Goal: Transaction & Acquisition: Purchase product/service

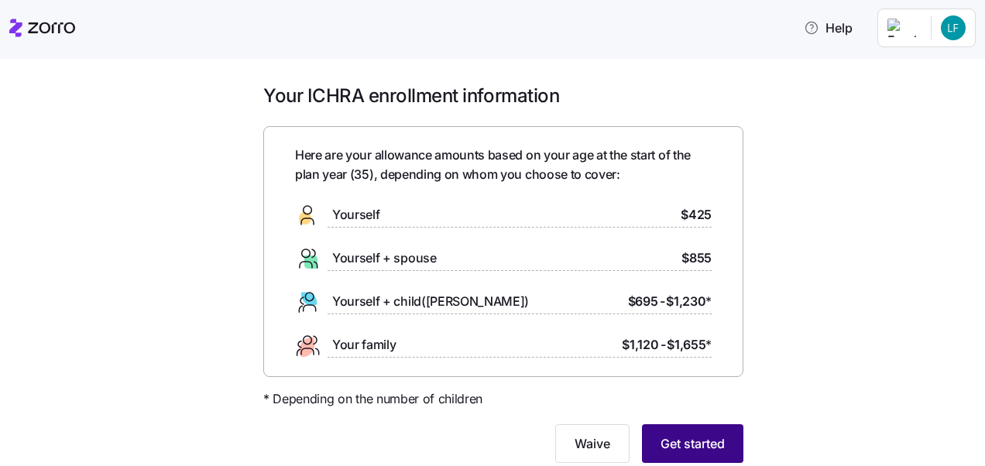
click at [696, 448] on span "Get started" at bounding box center [693, 444] width 64 height 19
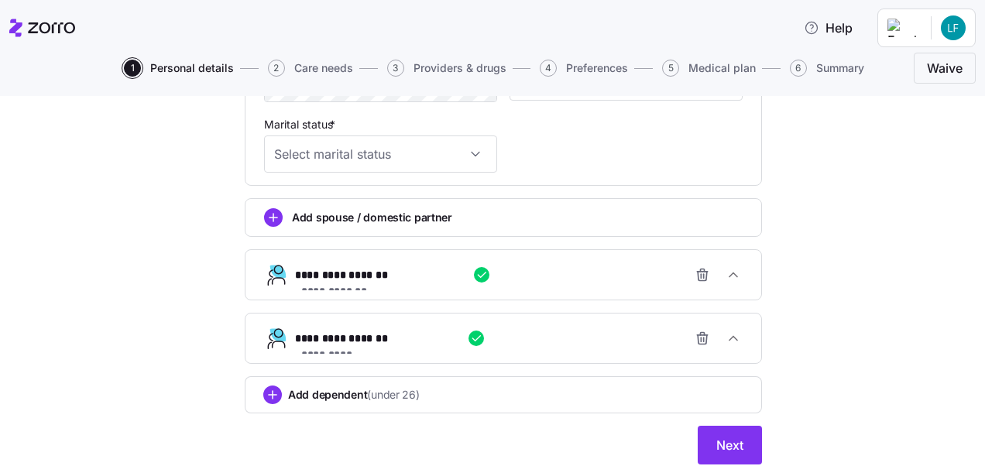
scroll to position [679, 0]
click at [270, 216] on icon "add icon" at bounding box center [274, 216] width 8 height 0
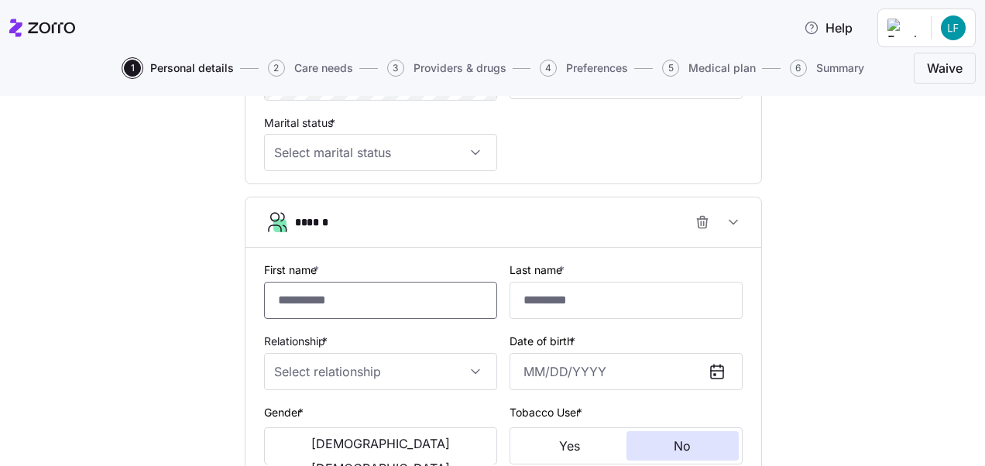
click at [366, 299] on input "First name *" at bounding box center [380, 300] width 233 height 37
type input "****"
type input "*******"
click at [477, 374] on input "Relationship *" at bounding box center [380, 371] width 233 height 37
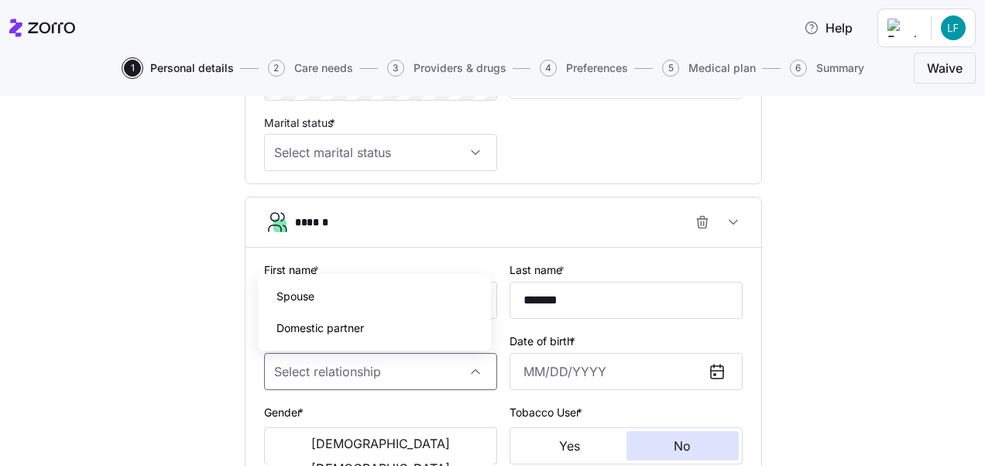
click at [332, 294] on div "Spouse" at bounding box center [374, 296] width 221 height 33
type input "Spouse"
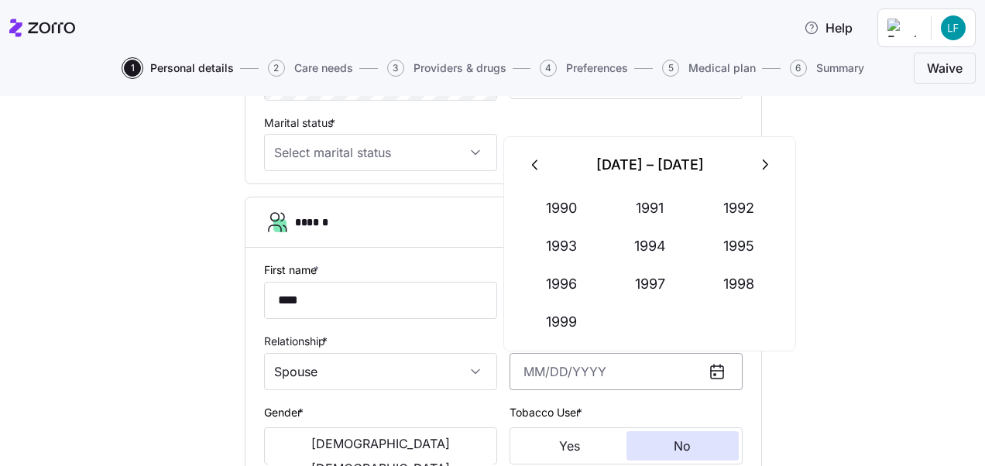
click at [525, 373] on input "Date of birth *" at bounding box center [626, 371] width 233 height 37
click at [569, 201] on button "1990" at bounding box center [561, 208] width 88 height 37
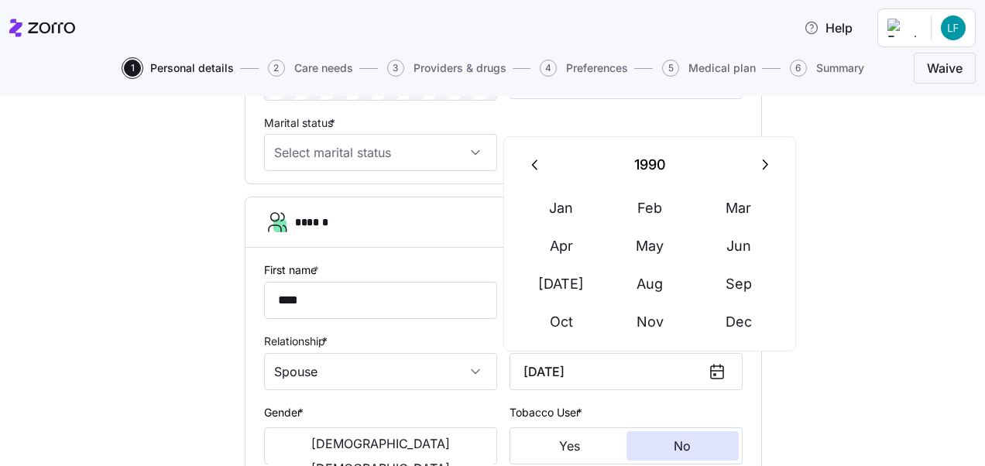
type input "[DATE]"
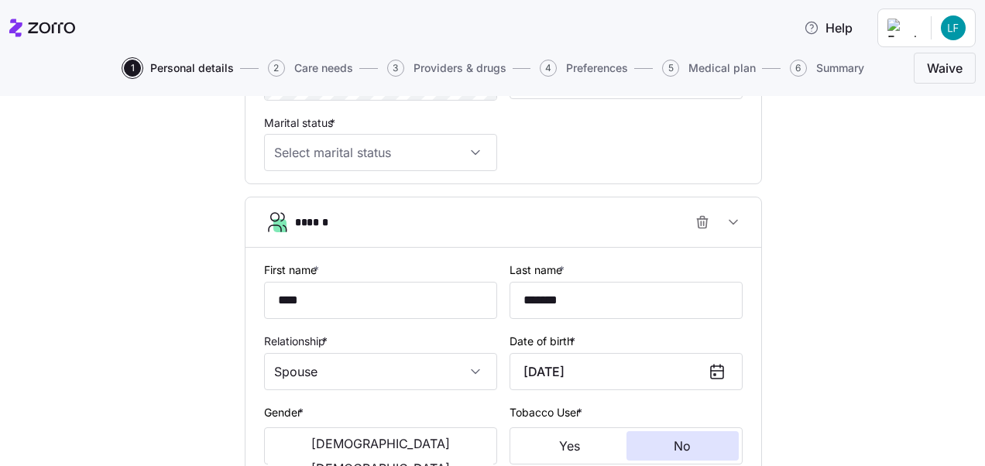
click at [866, 328] on div "**********" at bounding box center [503, 154] width 920 height 1425
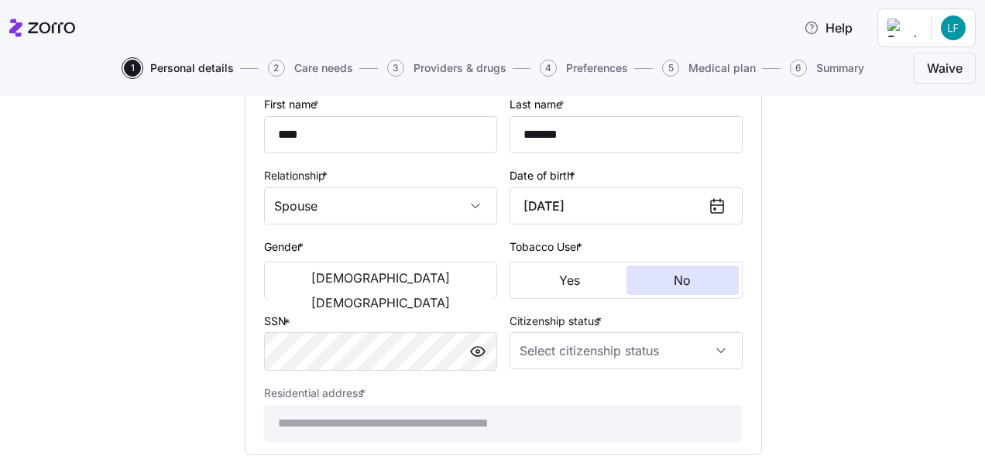
scroll to position [858, 0]
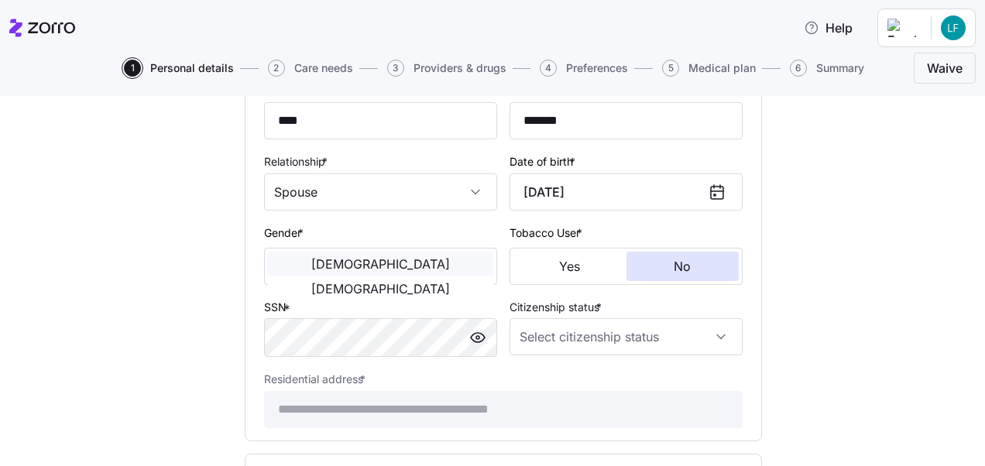
click at [313, 263] on span "Male" at bounding box center [380, 264] width 139 height 12
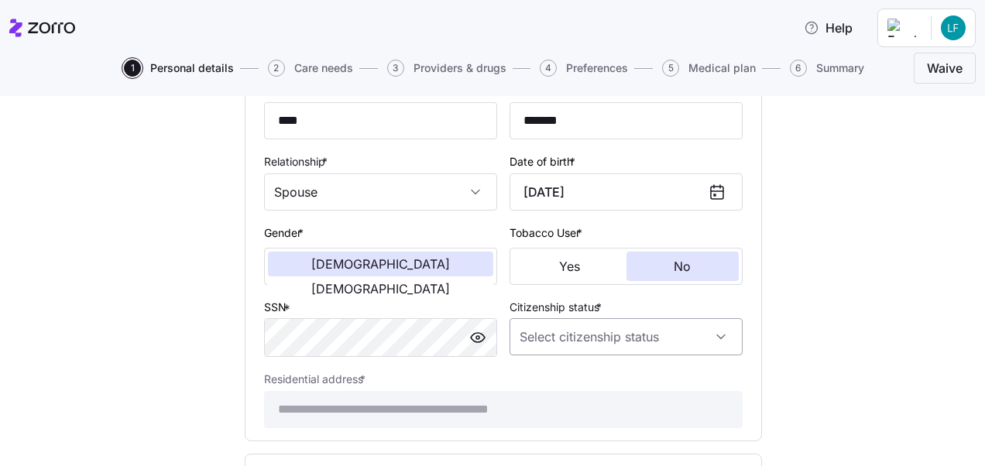
click at [556, 337] on input "Citizenship status *" at bounding box center [626, 336] width 233 height 37
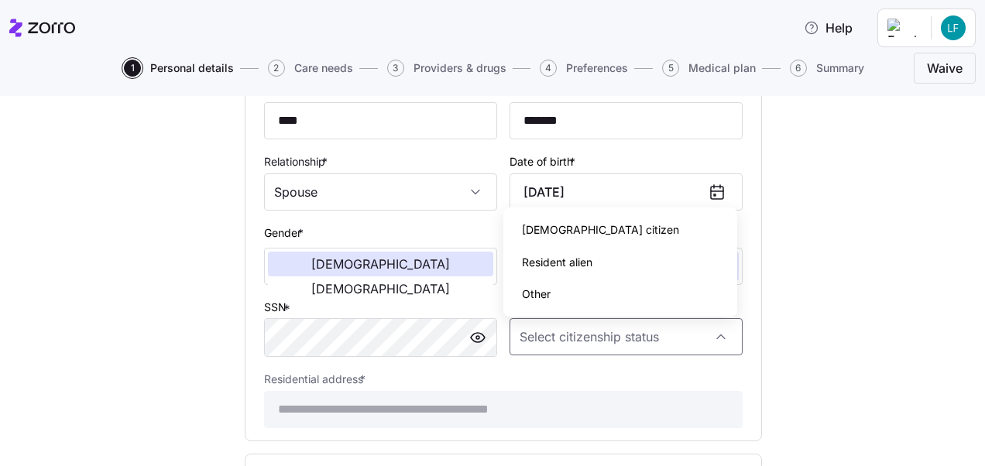
click at [550, 230] on span "US citizen" at bounding box center [600, 230] width 157 height 17
type input "US citizen"
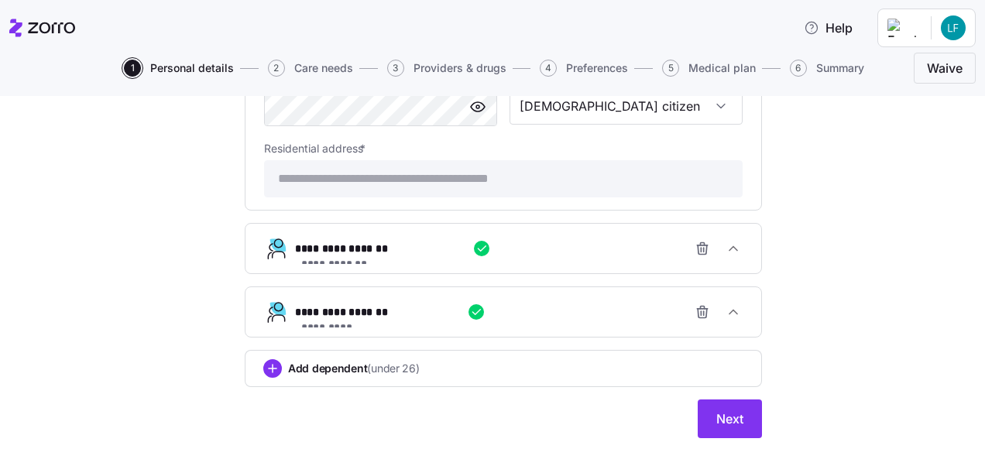
scroll to position [1121, 0]
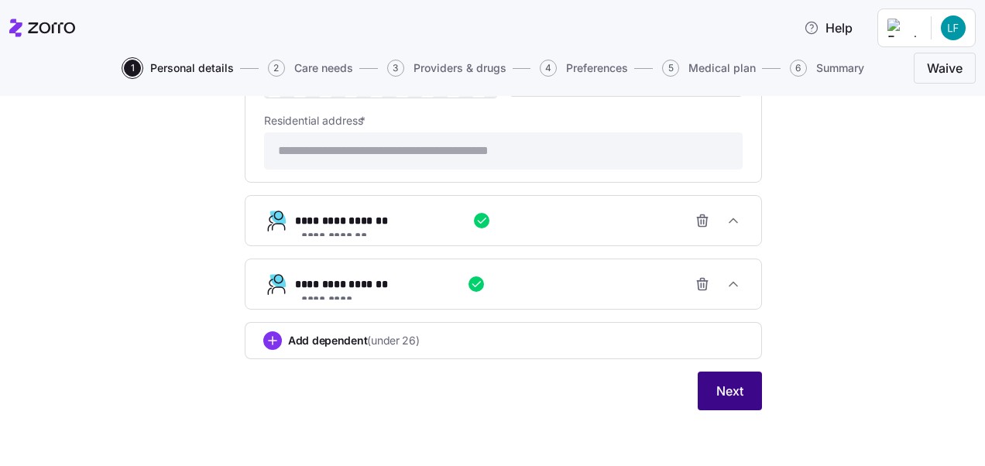
click at [723, 391] on span "Next" at bounding box center [729, 391] width 27 height 19
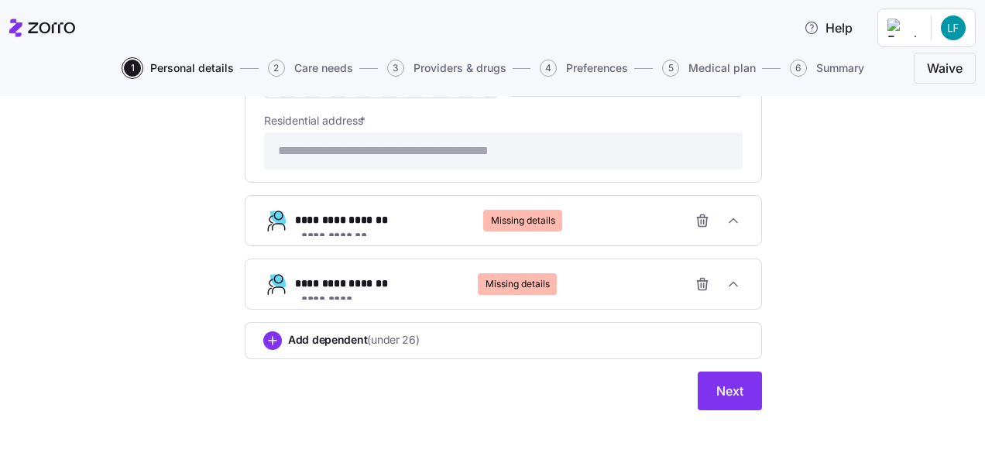
click at [369, 228] on span "**********" at bounding box center [335, 235] width 68 height 15
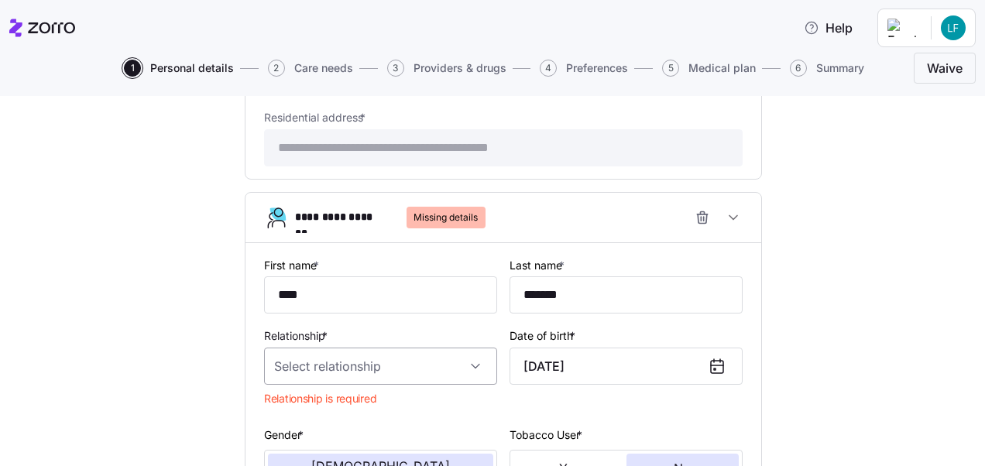
click at [462, 374] on input "Relationship *" at bounding box center [380, 366] width 233 height 37
click at [344, 296] on div "Child" at bounding box center [374, 293] width 221 height 33
type input "Child"
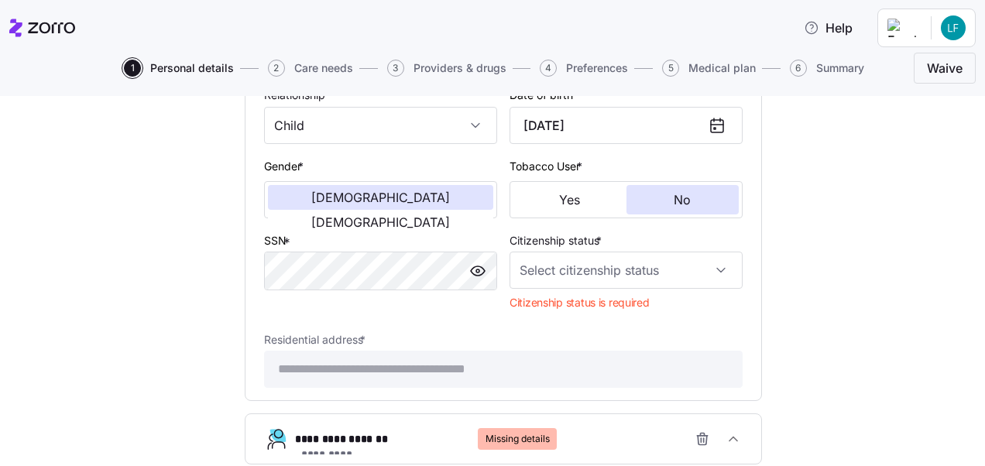
scroll to position [1428, 0]
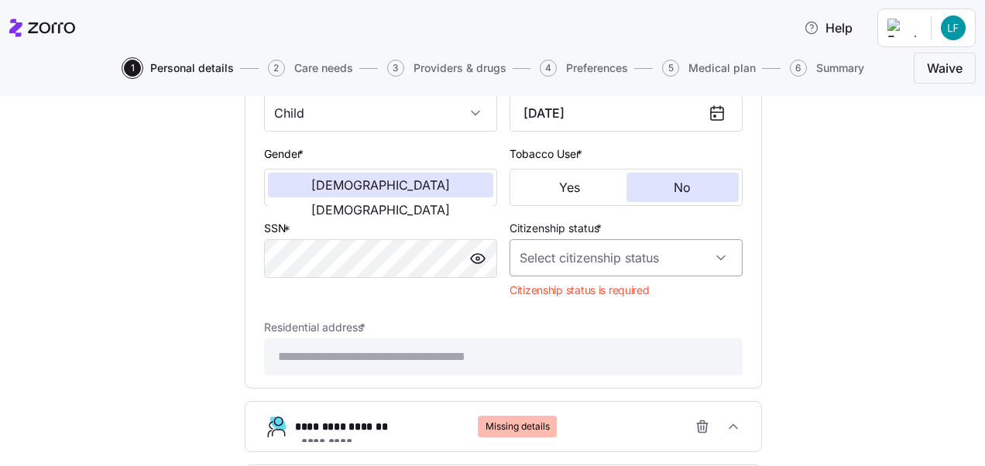
click at [708, 261] on input "Citizenship status *" at bounding box center [626, 257] width 233 height 37
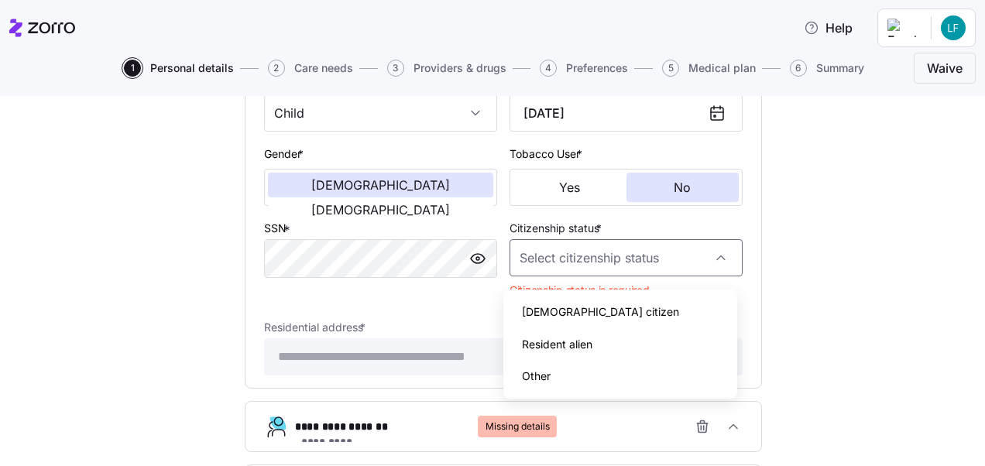
click at [606, 304] on div "US citizen" at bounding box center [620, 312] width 221 height 33
type input "US citizen"
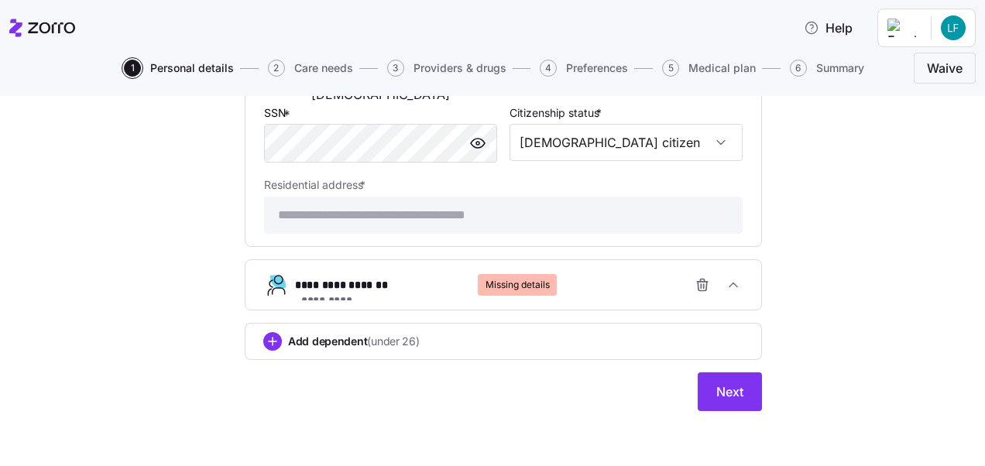
scroll to position [1551, 0]
click at [521, 287] on span "Missing details" at bounding box center [518, 284] width 64 height 22
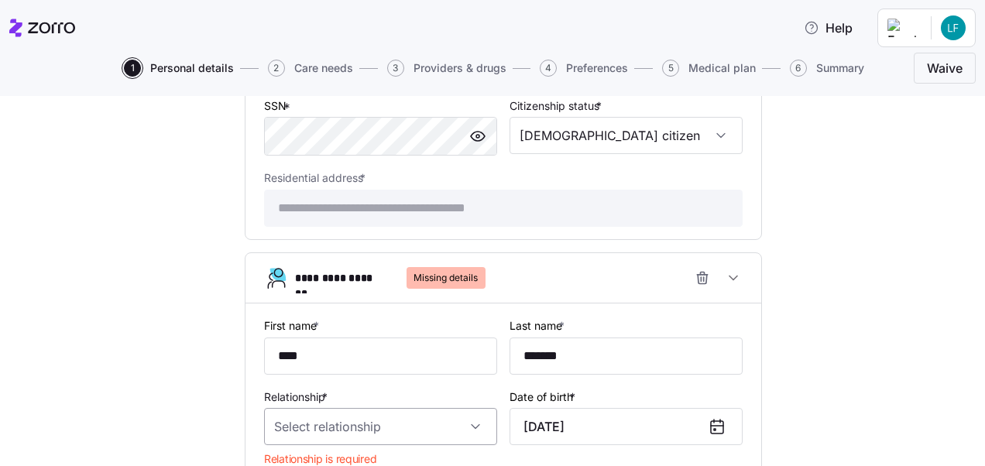
click at [460, 432] on input "Relationship *" at bounding box center [380, 426] width 233 height 37
click at [369, 359] on div "Child" at bounding box center [374, 354] width 221 height 33
type input "Child"
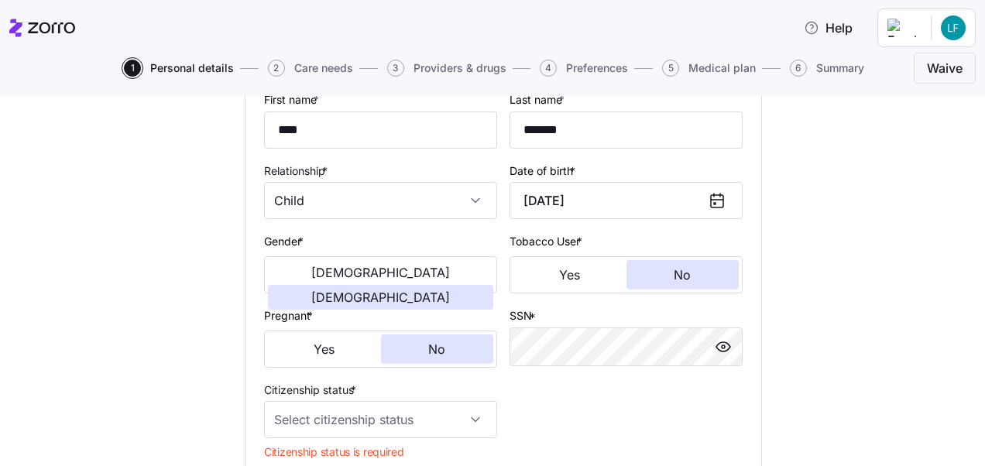
scroll to position [1847, 0]
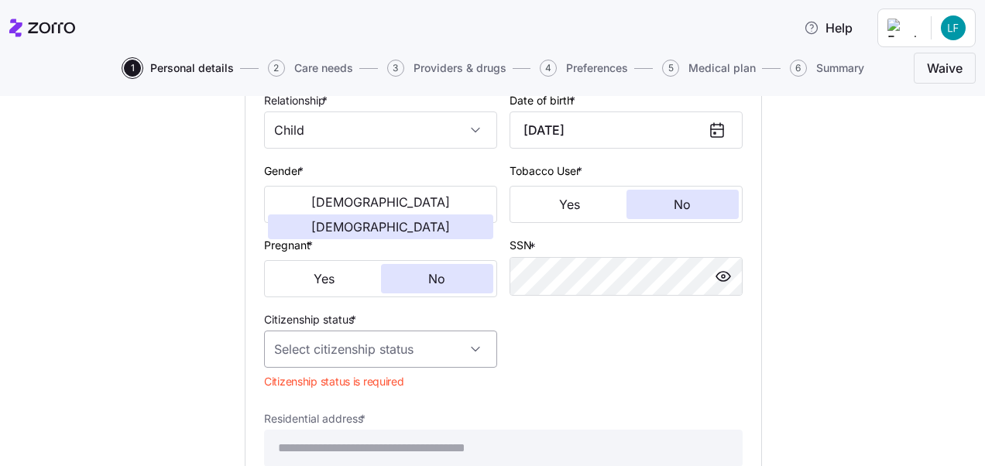
click at [472, 365] on input "Citizenship status *" at bounding box center [380, 349] width 233 height 37
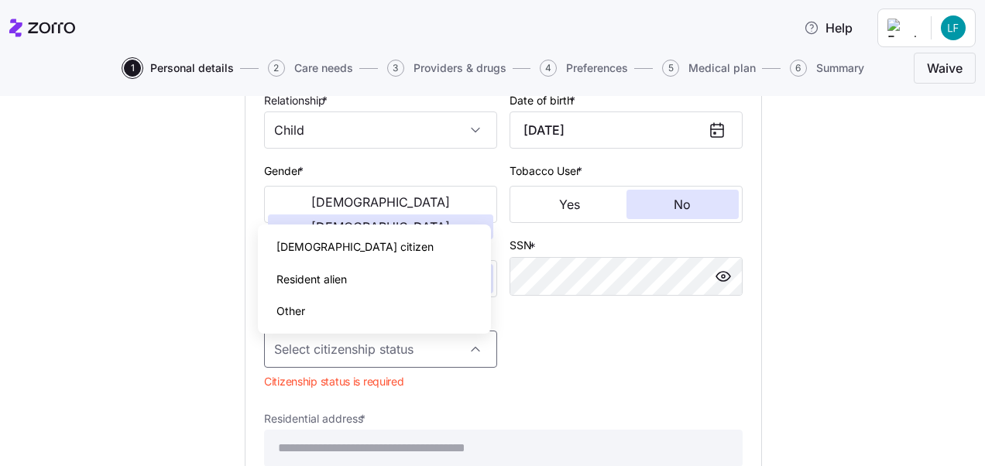
click at [352, 246] on div "US citizen" at bounding box center [374, 247] width 221 height 33
type input "US citizen"
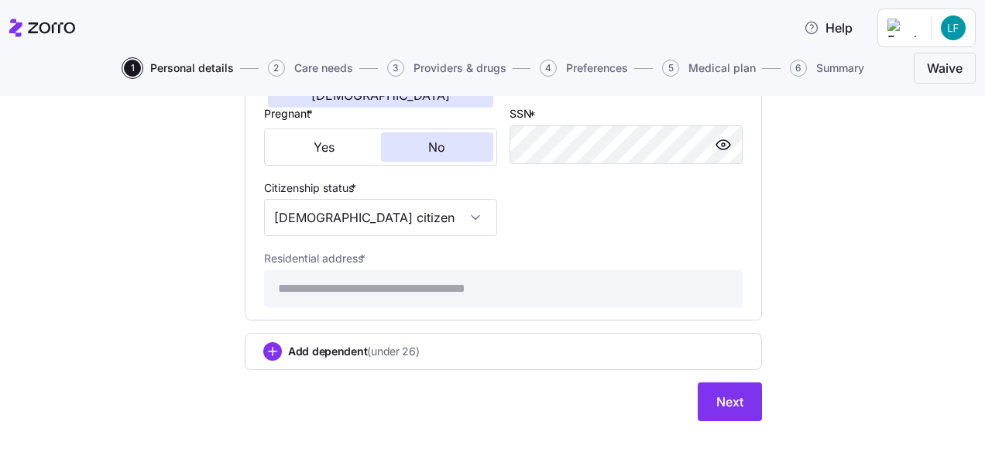
scroll to position [1999, 0]
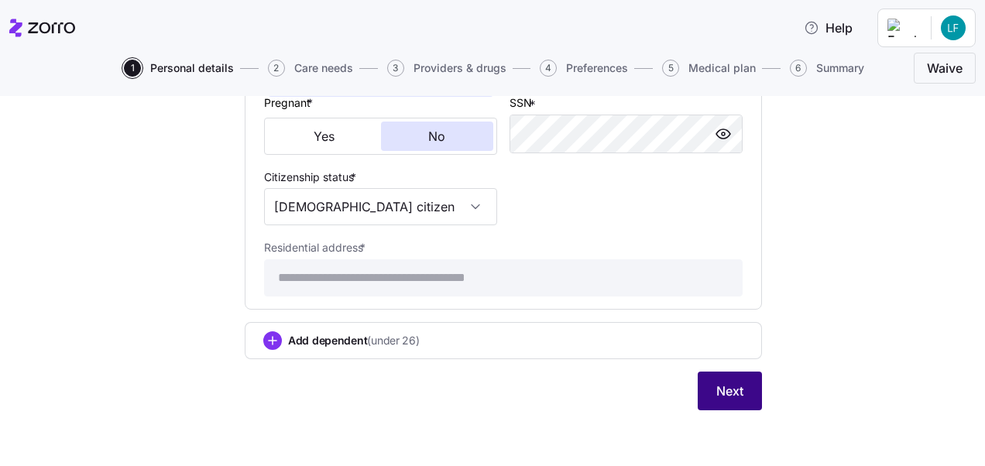
click at [728, 389] on span "Next" at bounding box center [729, 391] width 27 height 19
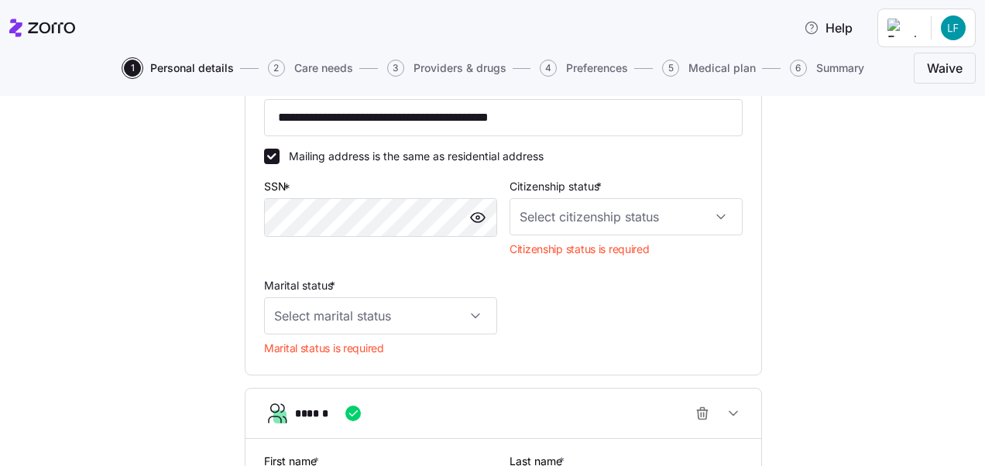
scroll to position [513, 0]
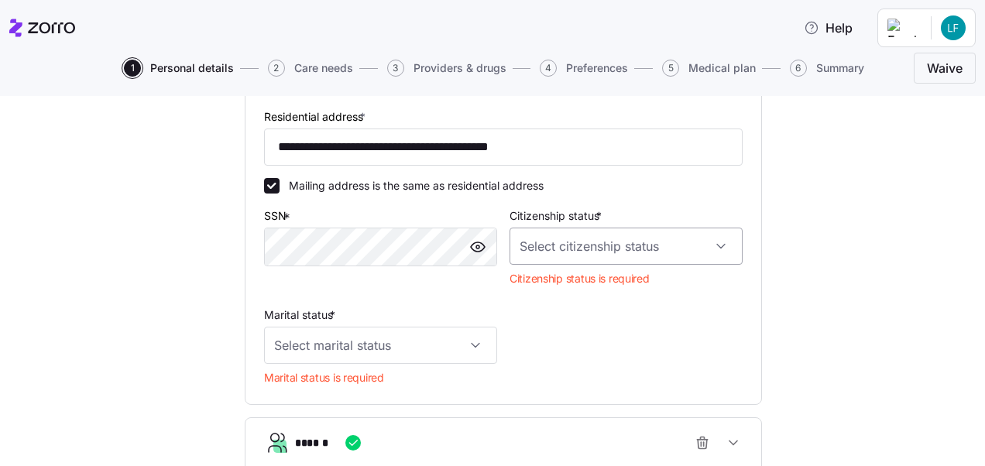
click at [699, 256] on input "Citizenship status *" at bounding box center [626, 246] width 233 height 37
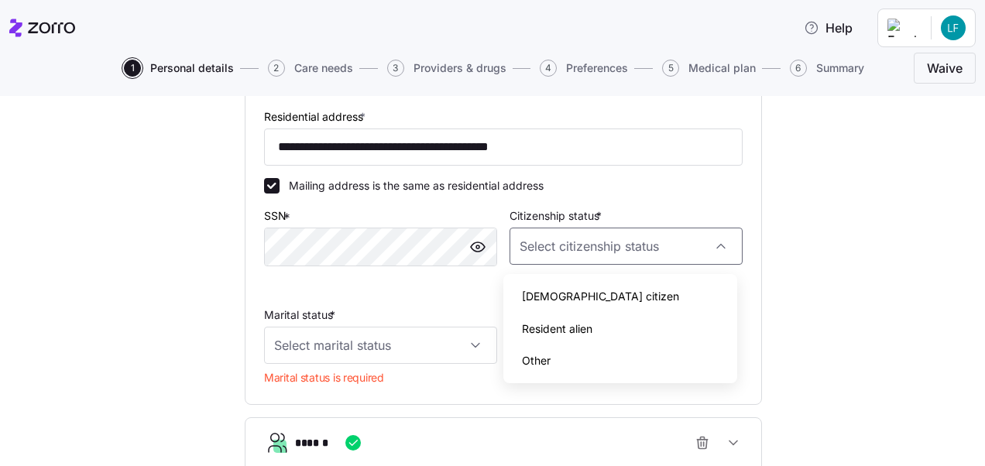
click at [612, 293] on div "US citizen" at bounding box center [620, 296] width 221 height 33
type input "US citizen"
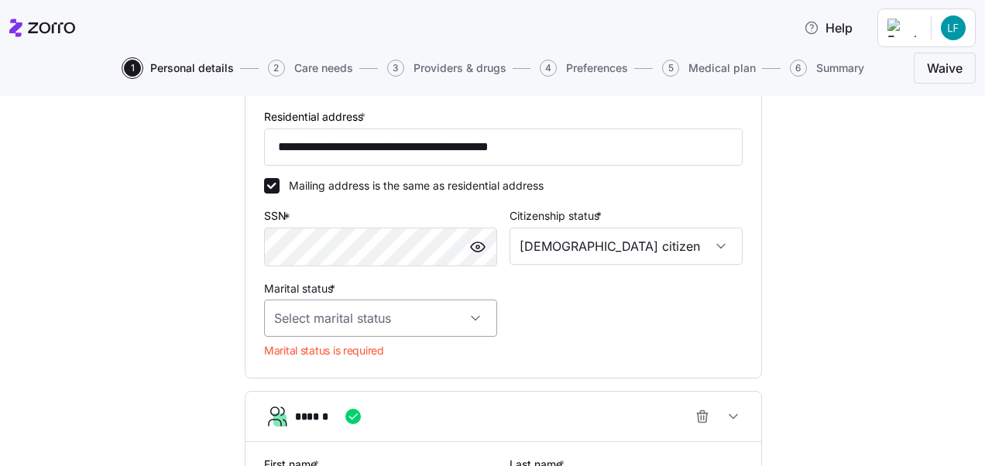
click at [468, 325] on input "Marital status *" at bounding box center [380, 318] width 233 height 37
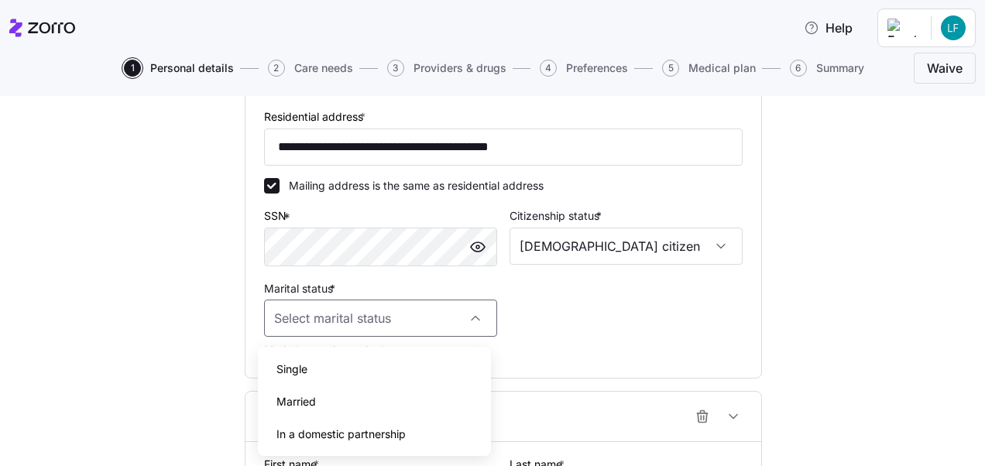
click at [328, 399] on div "Married" at bounding box center [374, 402] width 221 height 33
type input "Married"
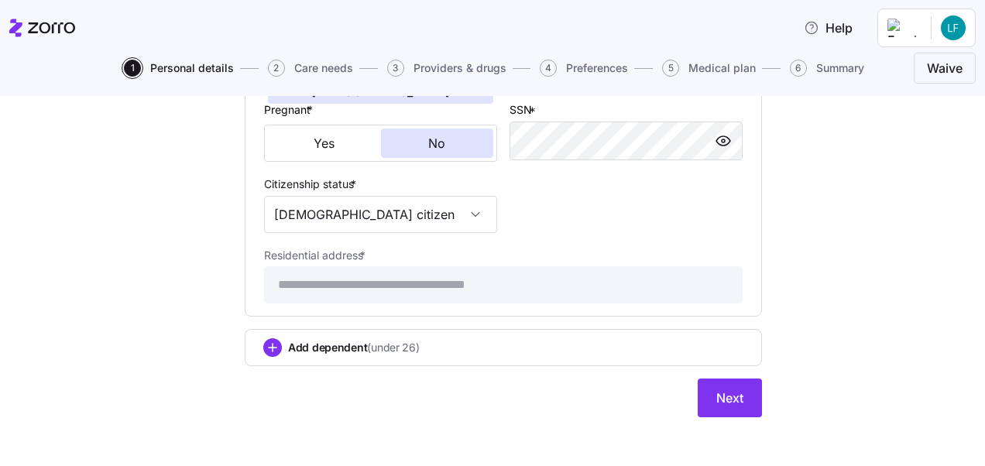
scroll to position [1944, 0]
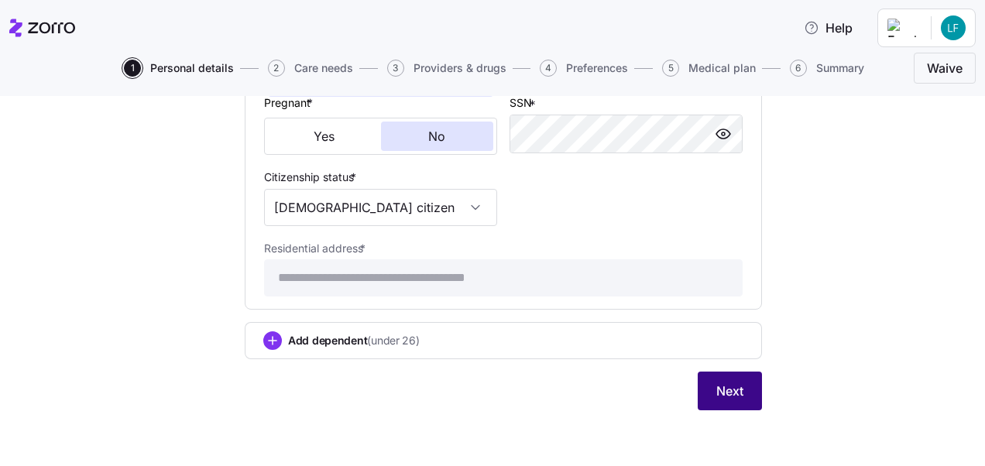
click at [737, 386] on button "Next" at bounding box center [730, 391] width 64 height 39
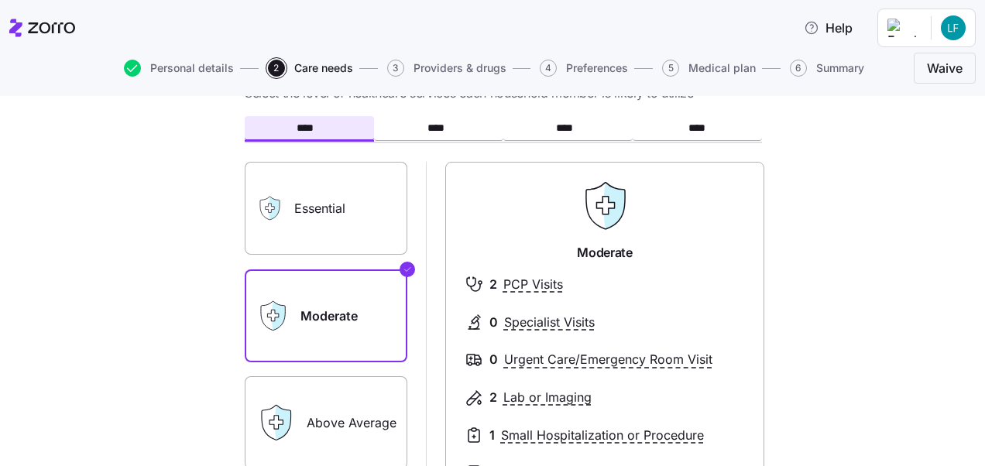
scroll to position [67, 0]
click at [342, 215] on label "Essential" at bounding box center [326, 209] width 163 height 93
click at [0, 0] on input "Essential" at bounding box center [0, 0] width 0 height 0
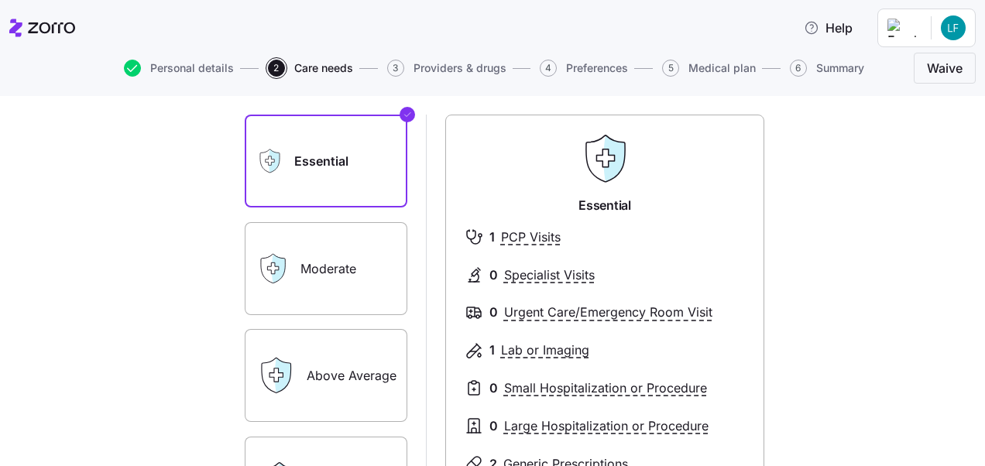
scroll to position [109, 0]
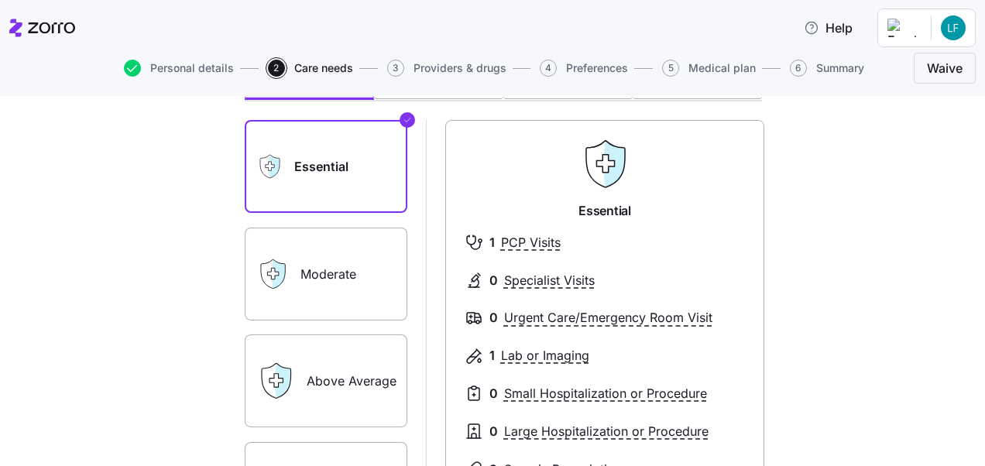
click at [359, 273] on label "Moderate" at bounding box center [326, 274] width 163 height 93
click at [0, 0] on input "Moderate" at bounding box center [0, 0] width 0 height 0
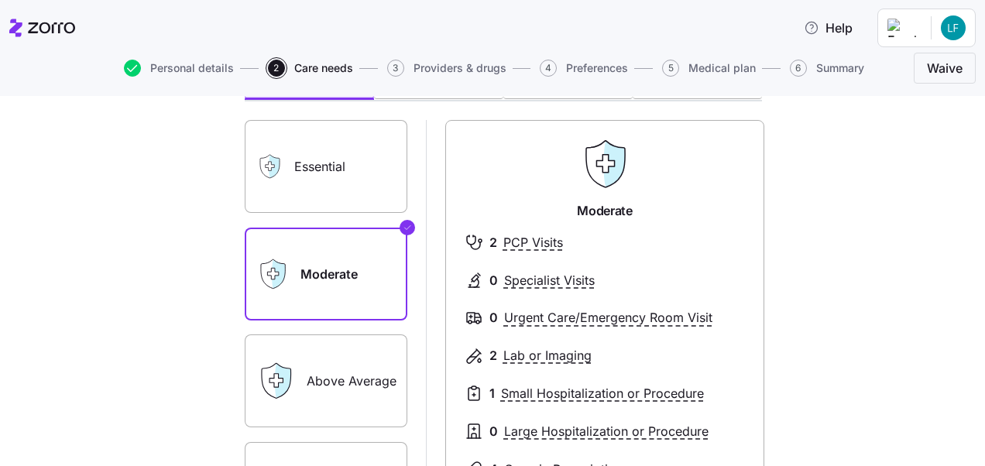
click at [325, 163] on label "Essential" at bounding box center [326, 166] width 163 height 93
click at [0, 0] on input "Essential" at bounding box center [0, 0] width 0 height 0
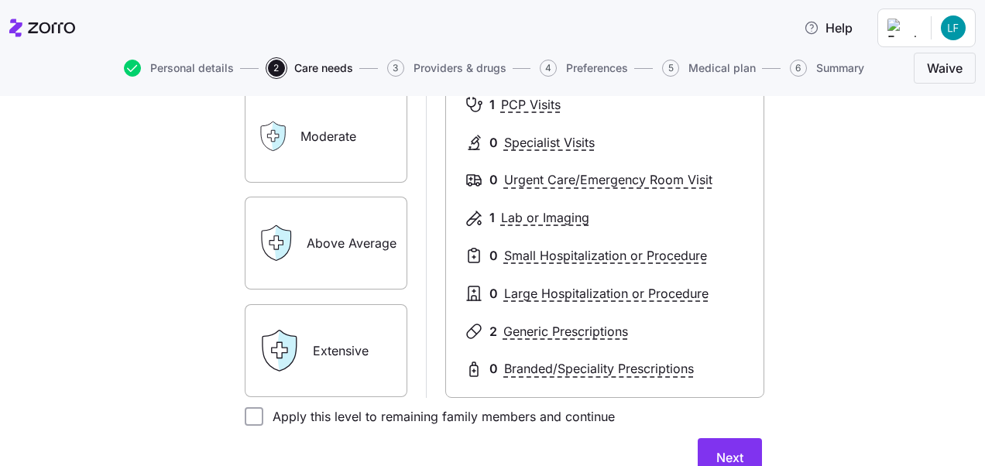
scroll to position [341, 0]
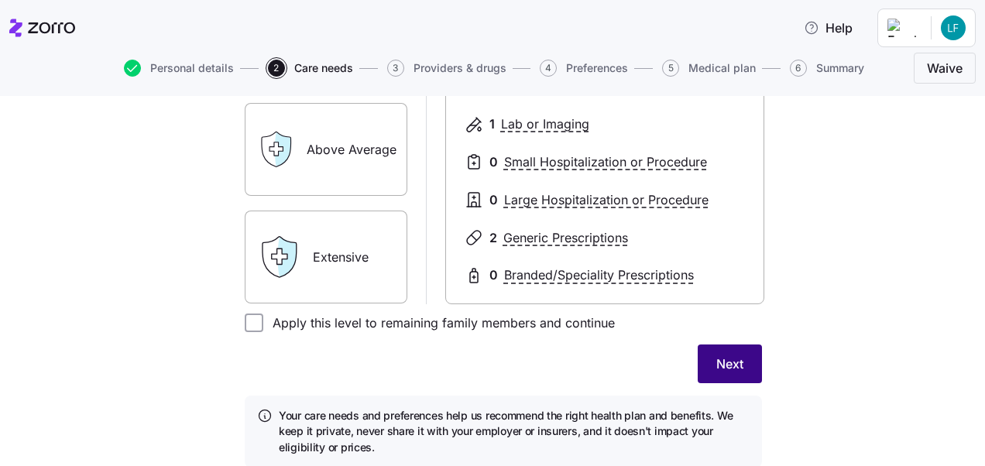
click at [732, 362] on span "Next" at bounding box center [729, 364] width 27 height 19
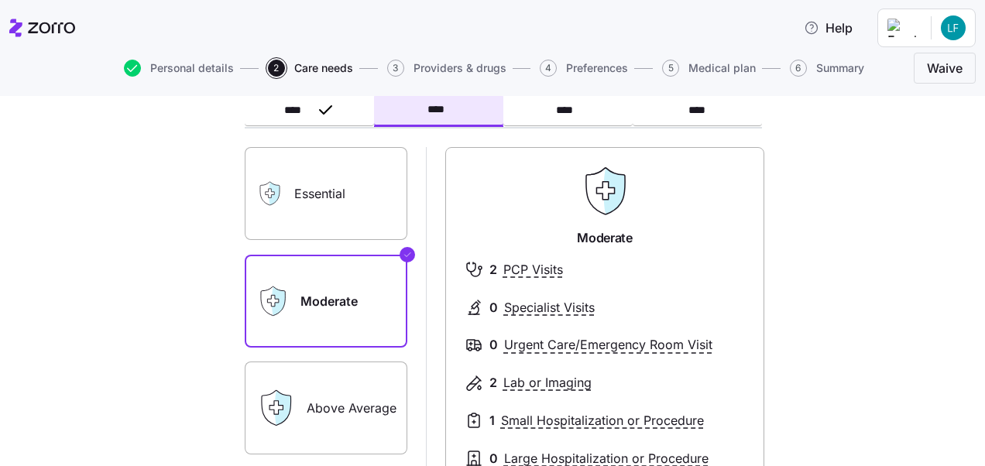
scroll to position [85, 0]
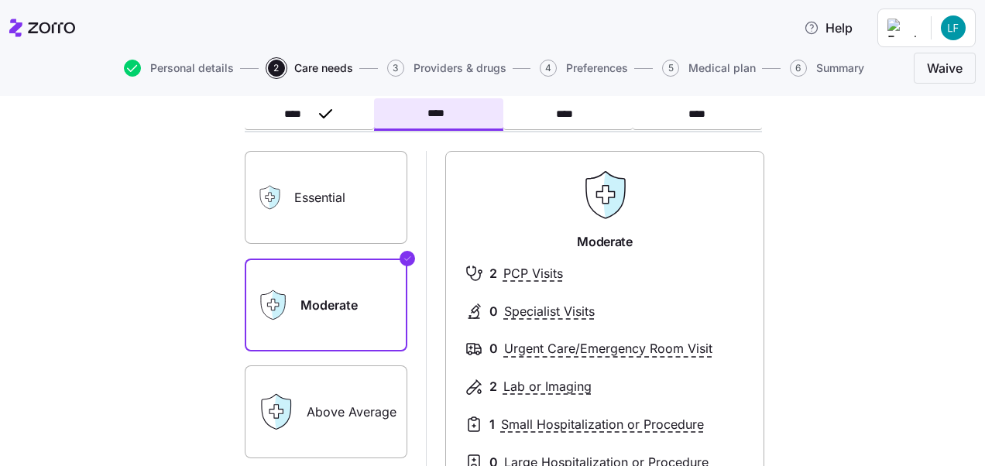
click at [295, 198] on label "Essential" at bounding box center [326, 197] width 163 height 93
click at [0, 0] on input "Essential" at bounding box center [0, 0] width 0 height 0
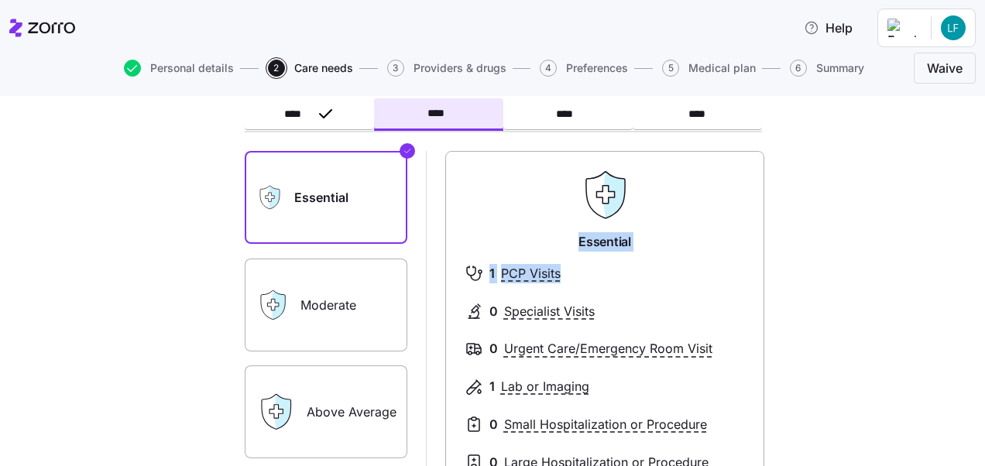
drag, startPoint x: 973, startPoint y: 189, endPoint x: 980, endPoint y: 271, distance: 82.4
click at [980, 271] on div "Expected level of care Select the level of healthcare services each household m…" at bounding box center [492, 281] width 985 height 370
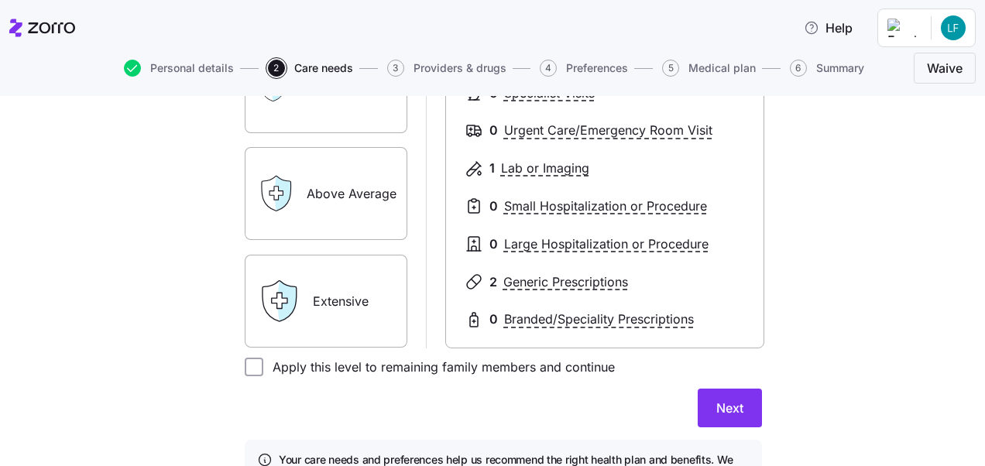
scroll to position [319, 0]
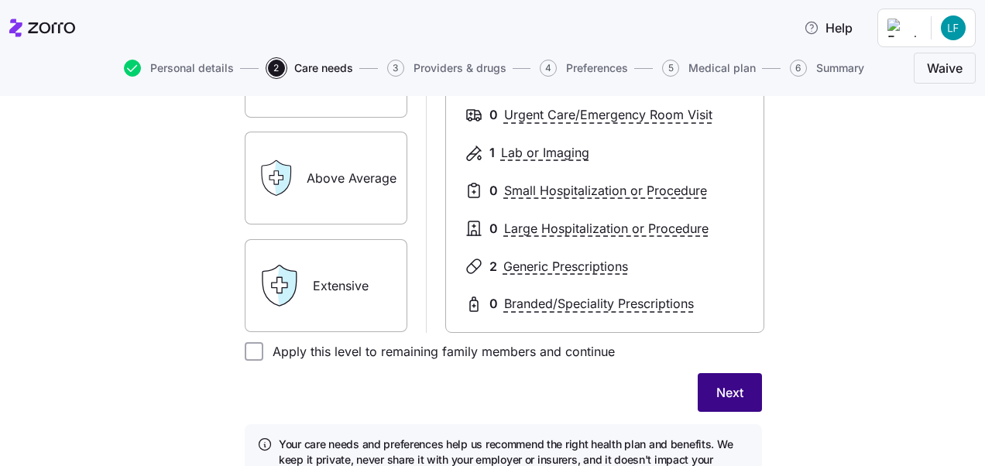
click at [733, 386] on span "Next" at bounding box center [729, 392] width 27 height 19
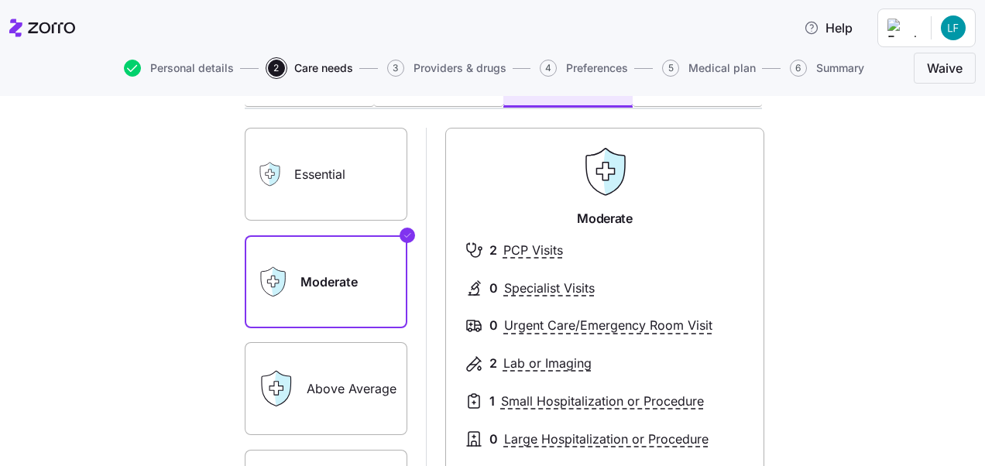
scroll to position [42, 0]
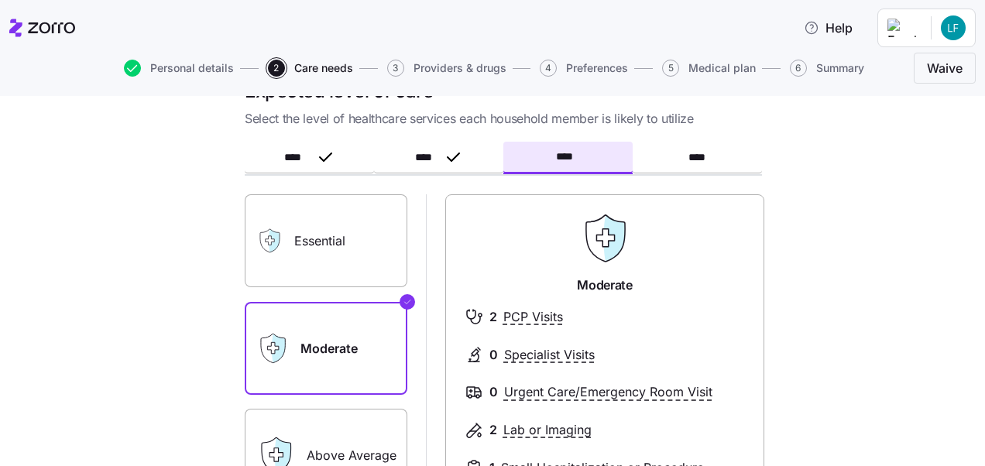
click at [330, 246] on label "Essential" at bounding box center [326, 240] width 163 height 93
click at [0, 0] on input "Essential" at bounding box center [0, 0] width 0 height 0
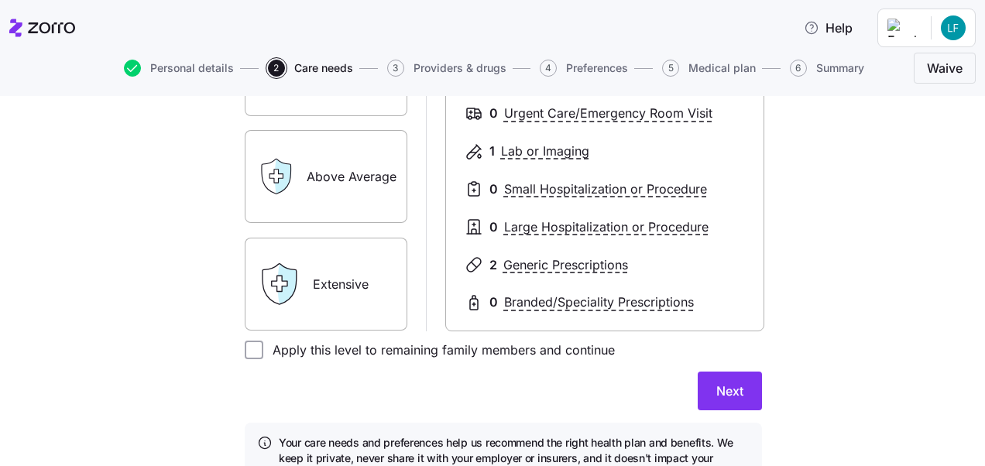
scroll to position [332, 0]
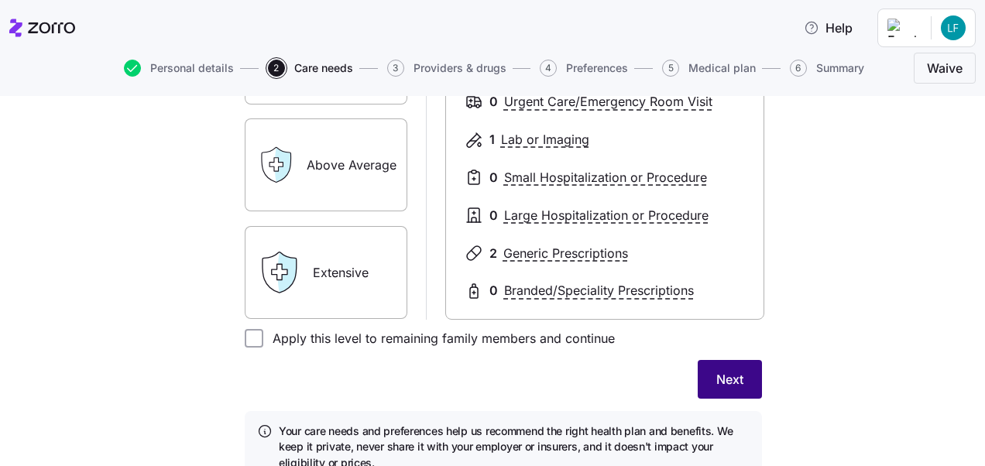
click at [729, 376] on span "Next" at bounding box center [729, 379] width 27 height 19
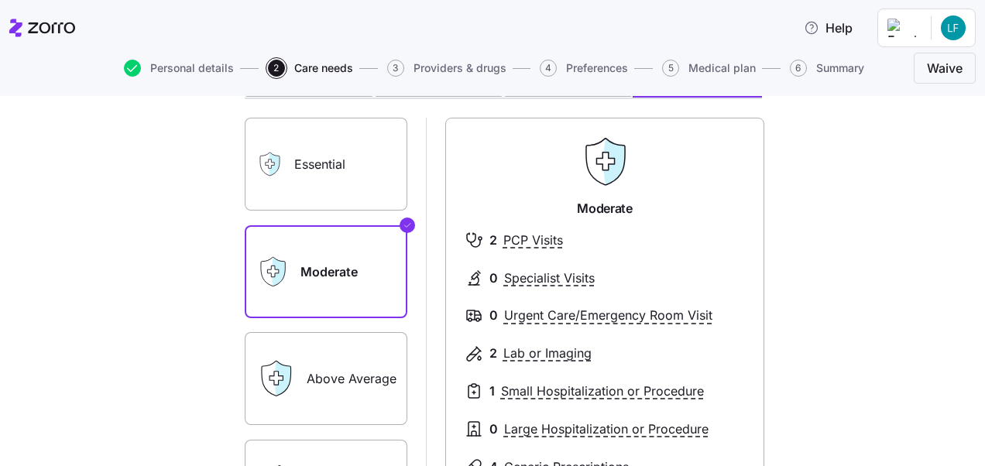
scroll to position [116, 0]
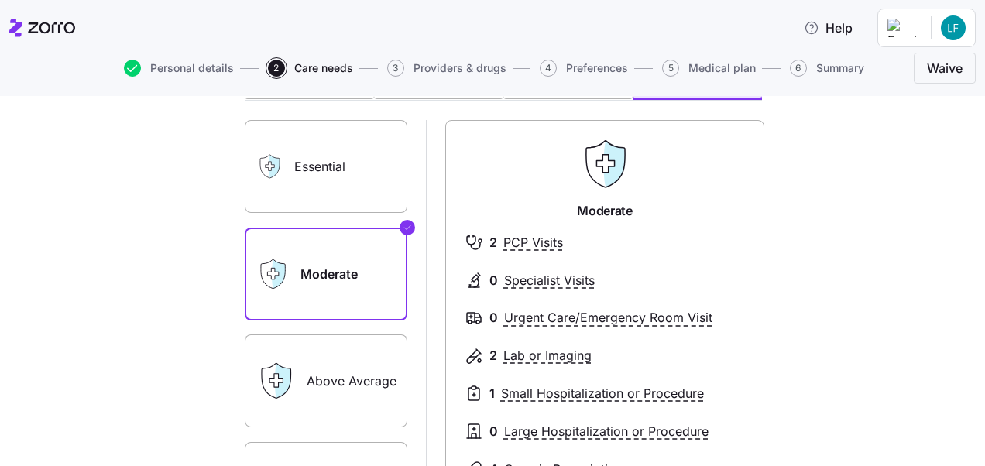
click at [352, 179] on label "Essential" at bounding box center [326, 166] width 163 height 93
click at [0, 0] on input "Essential" at bounding box center [0, 0] width 0 height 0
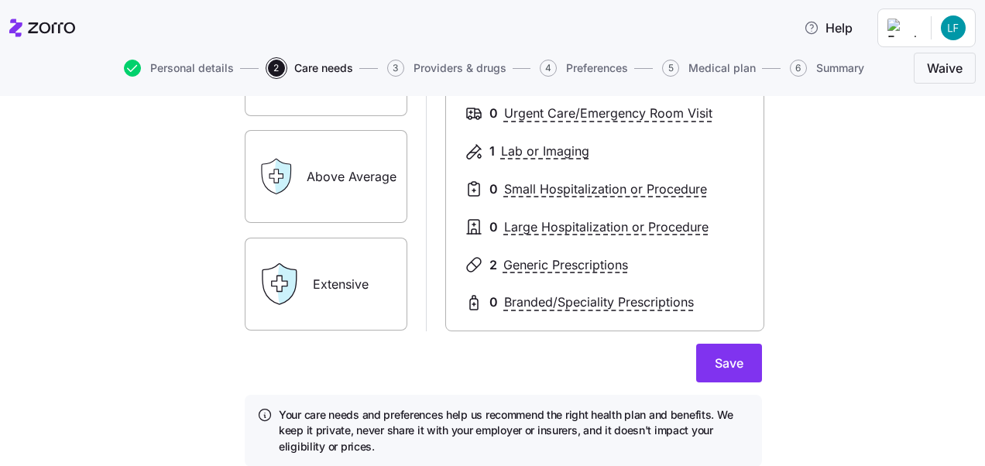
scroll to position [325, 0]
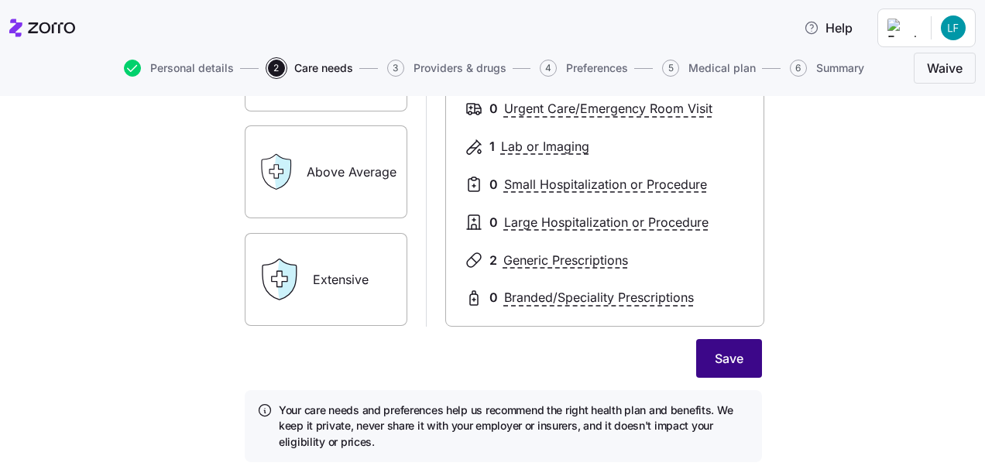
click at [738, 364] on button "Save" at bounding box center [729, 358] width 66 height 39
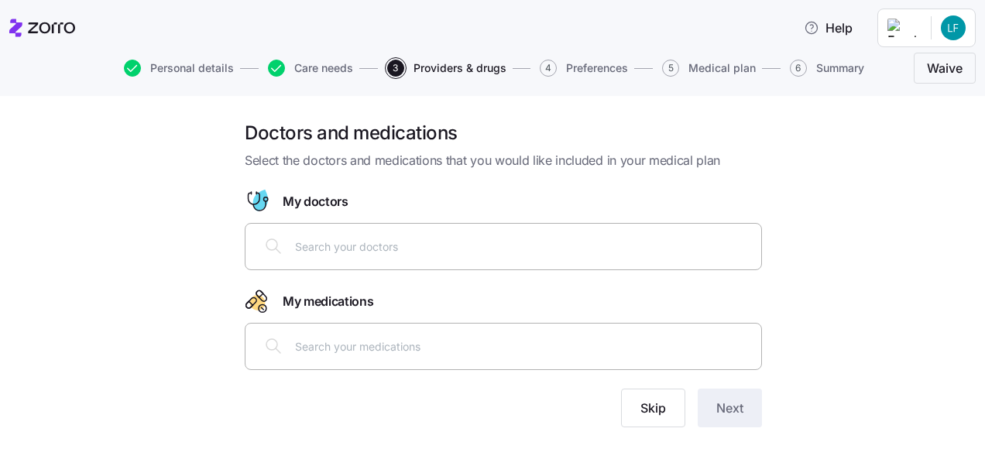
click at [620, 253] on input "text" at bounding box center [523, 246] width 457 height 17
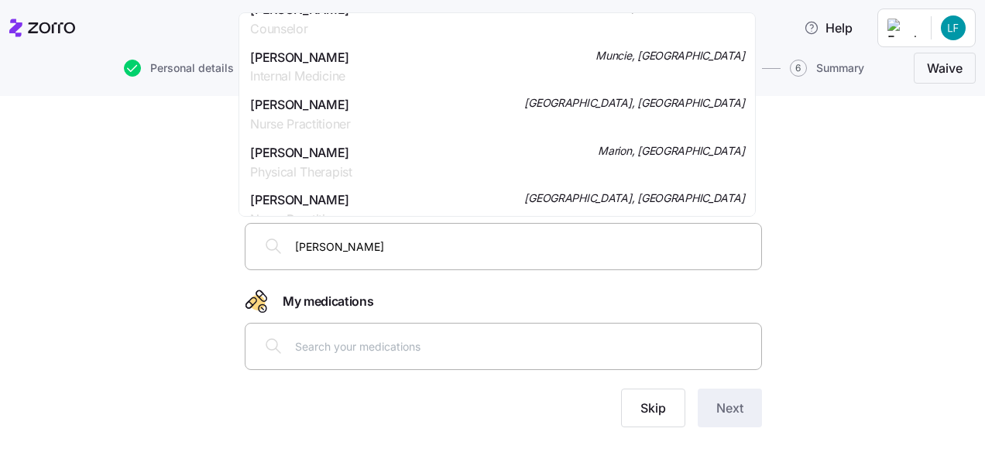
scroll to position [4863, 0]
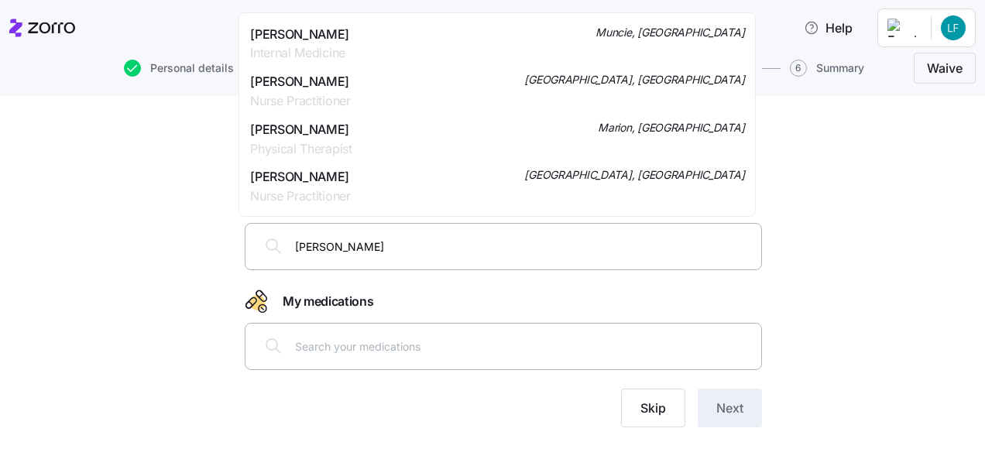
drag, startPoint x: 339, startPoint y: 245, endPoint x: 250, endPoint y: 235, distance: 89.6
click at [255, 235] on div "morrow" at bounding box center [503, 246] width 497 height 37
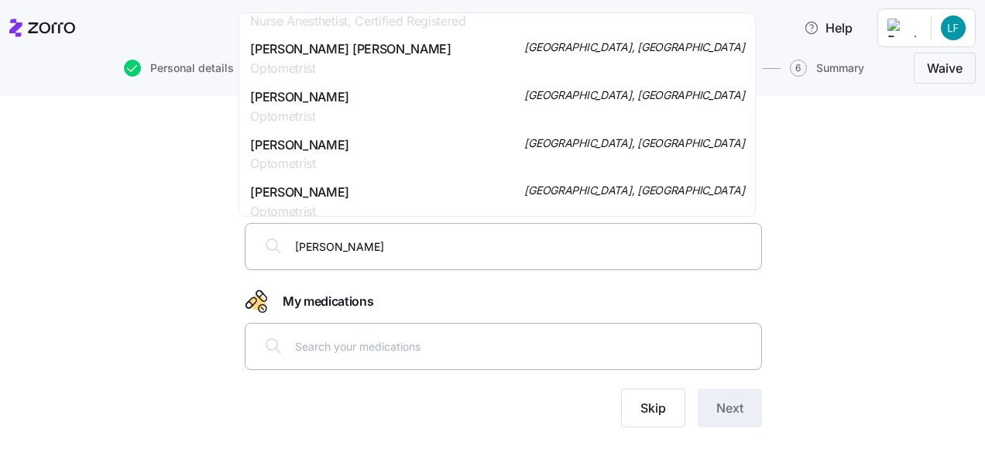
scroll to position [837, 0]
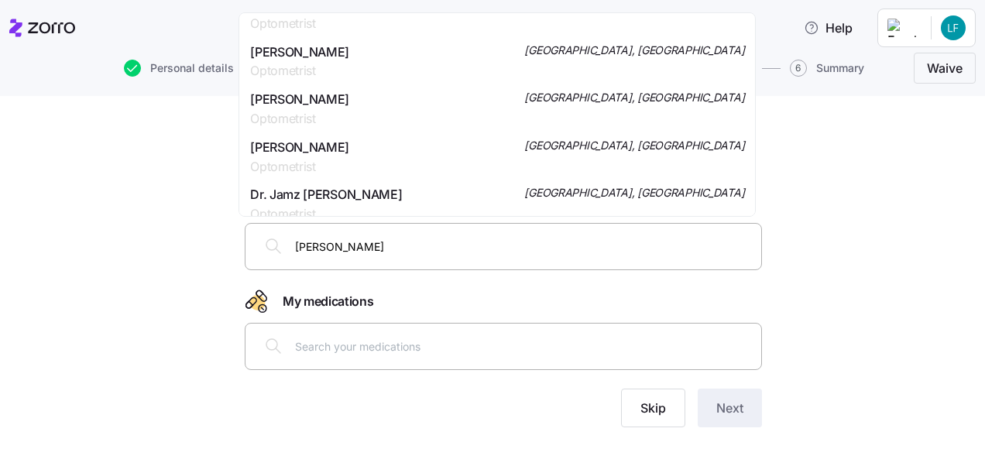
drag, startPoint x: 359, startPoint y: 246, endPoint x: 239, endPoint y: 247, distance: 120.1
click at [245, 247] on div "Dr. Morrow" at bounding box center [503, 246] width 517 height 47
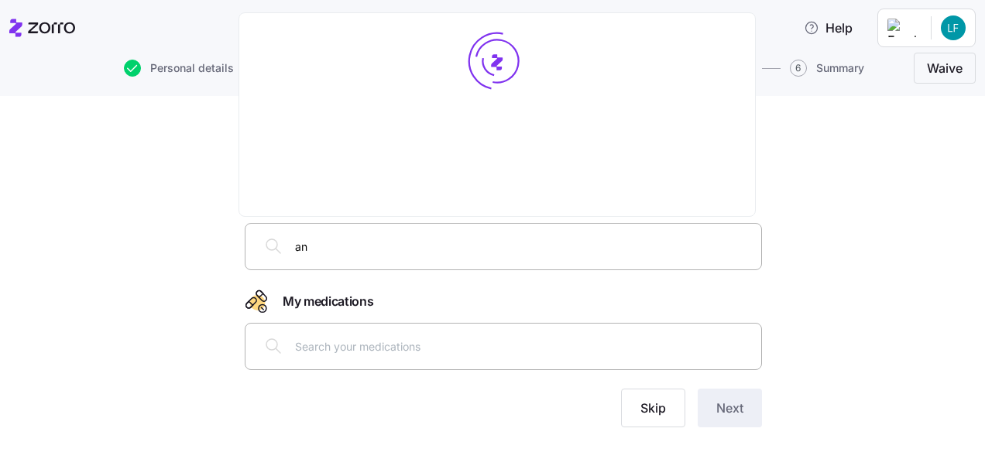
scroll to position [0, 0]
type input "andrew morrow"
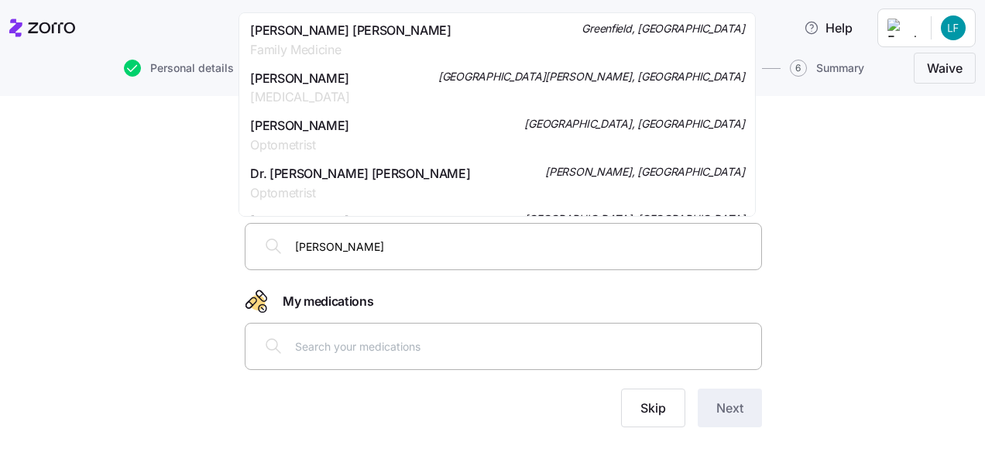
click at [352, 33] on span "Andrew Rogers Morrow" at bounding box center [350, 30] width 201 height 19
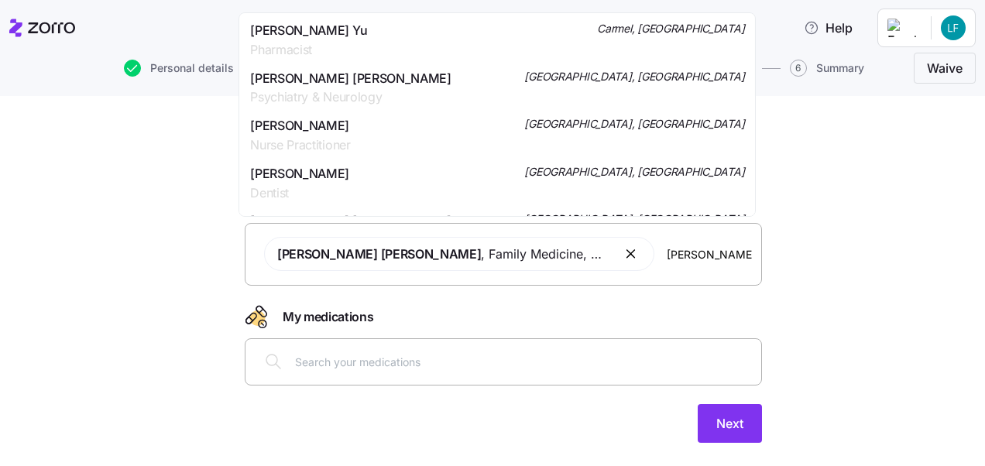
type input "benjamin mcallister"
click at [382, 40] on span "Psychiatry & Neurology" at bounding box center [316, 49] width 132 height 19
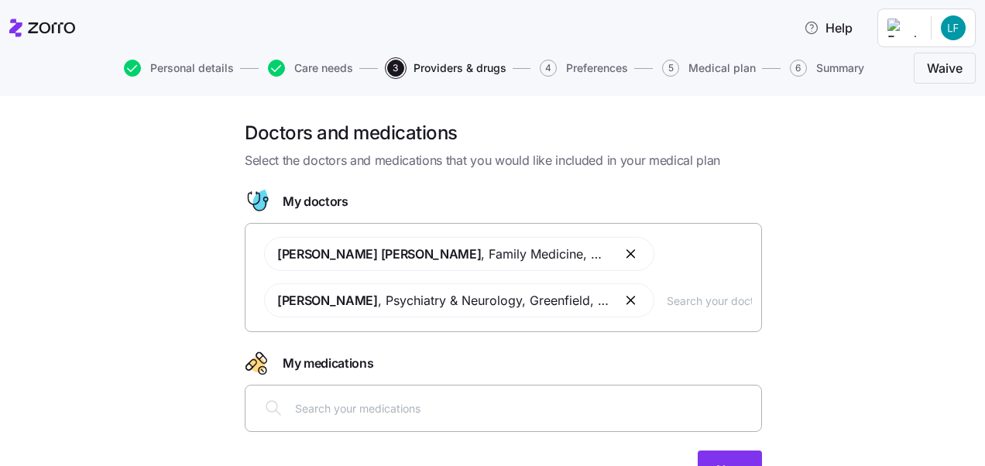
scroll to position [0, 0]
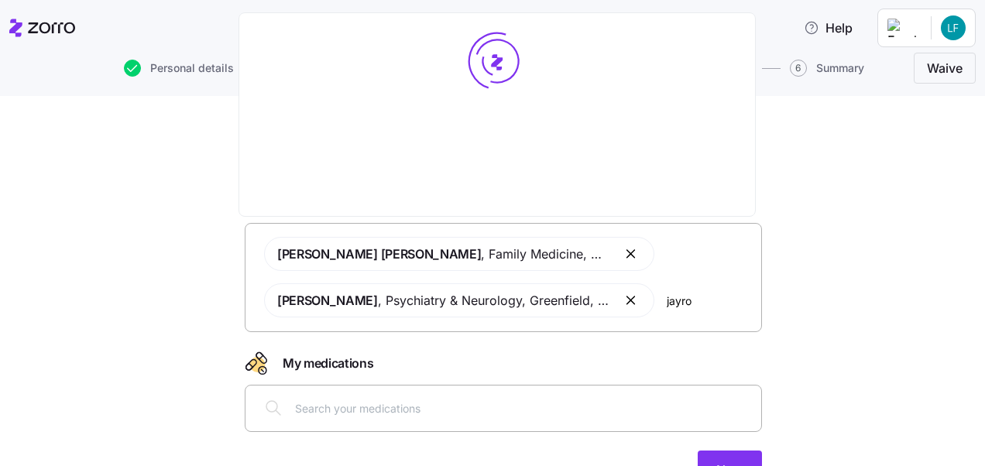
type input "jayroe"
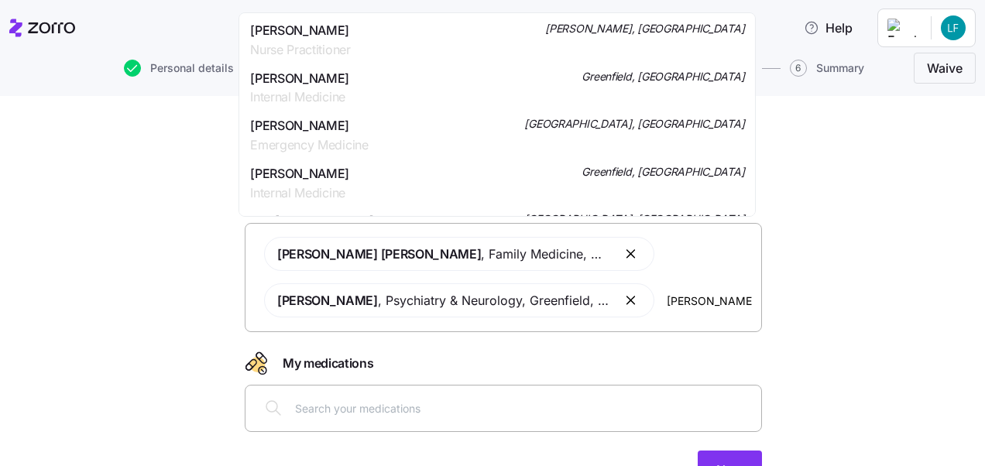
click at [469, 94] on div "Jason B Jayroe Internal Medicine Greenfield, IN" at bounding box center [497, 88] width 494 height 39
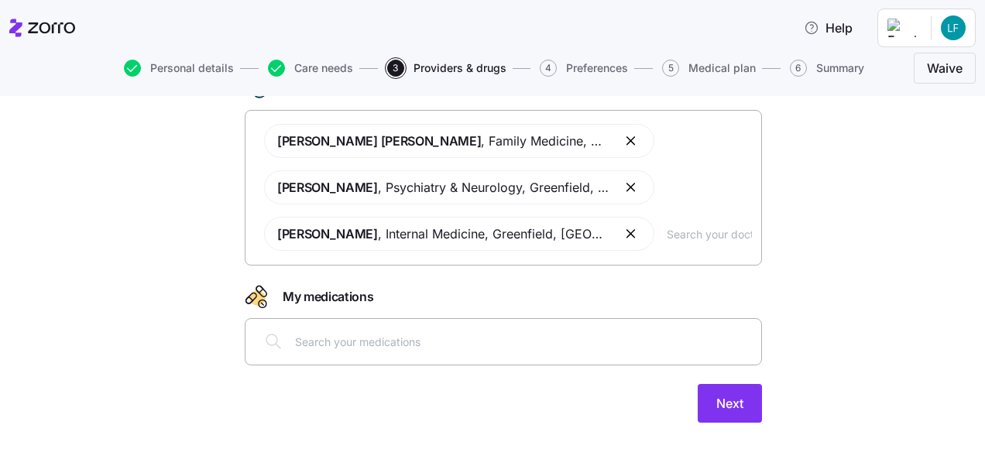
scroll to position [116, 0]
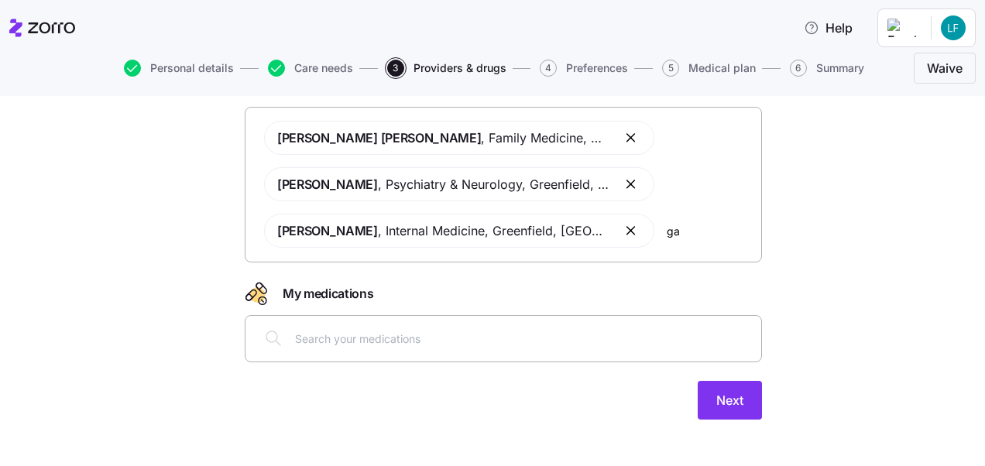
type input "g"
type input "j"
type input "J"
type input "g"
click at [623, 235] on button "button" at bounding box center [632, 231] width 19 height 19
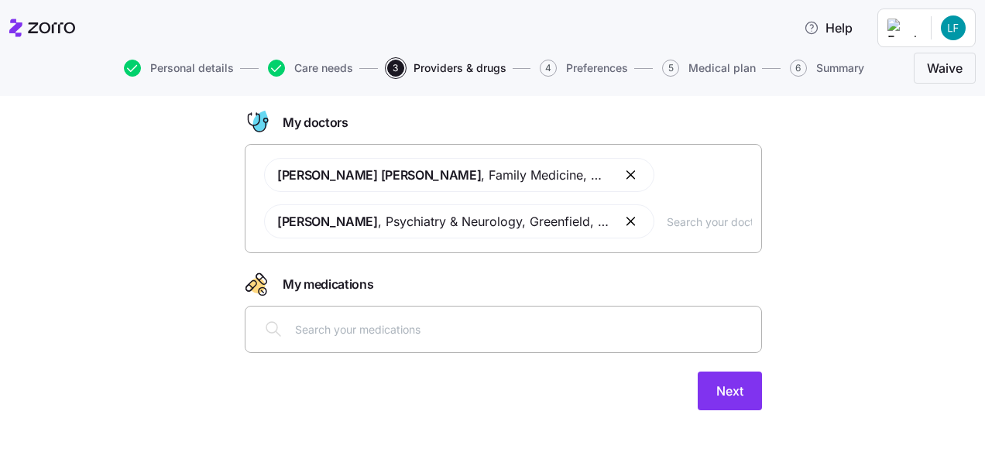
scroll to position [77, 0]
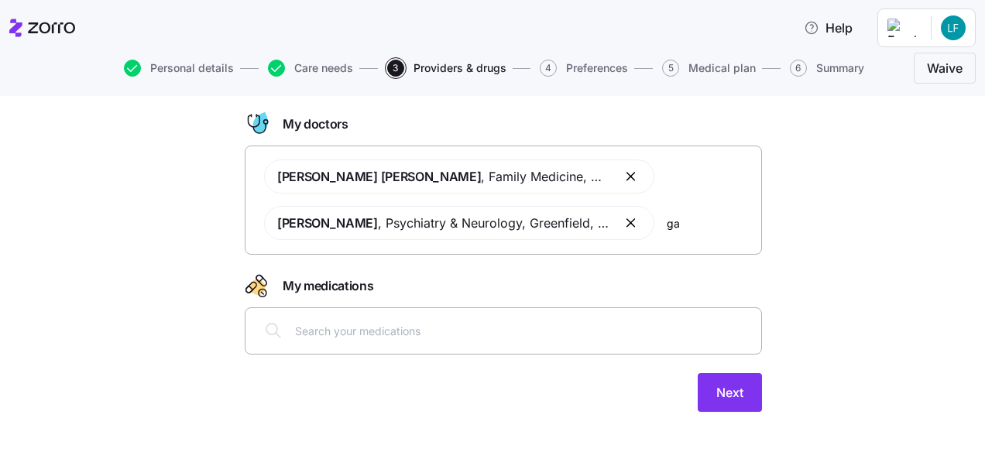
type input "g"
type input "j"
click at [508, 327] on input "text" at bounding box center [523, 330] width 457 height 17
type input "lamotrigine"
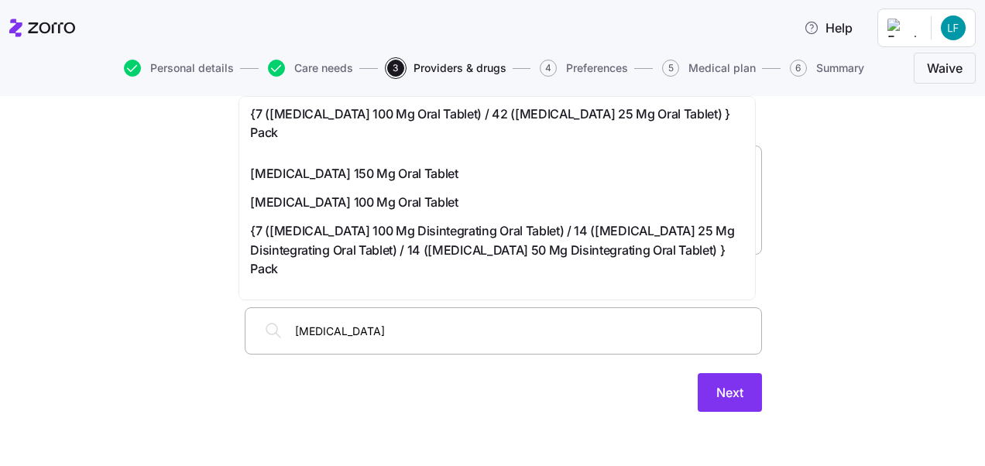
click at [393, 193] on span "Lamotrigine 100 Mg Oral Tablet" at bounding box center [354, 202] width 208 height 19
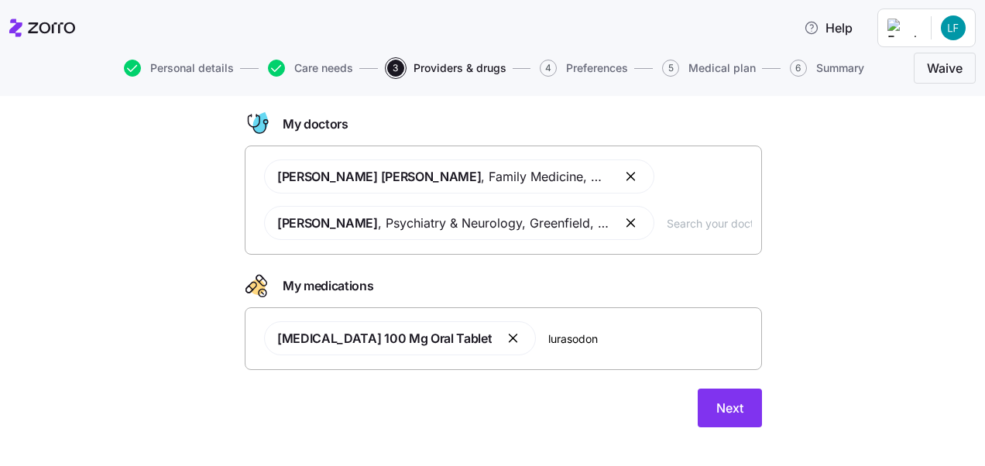
type input "lurasodone"
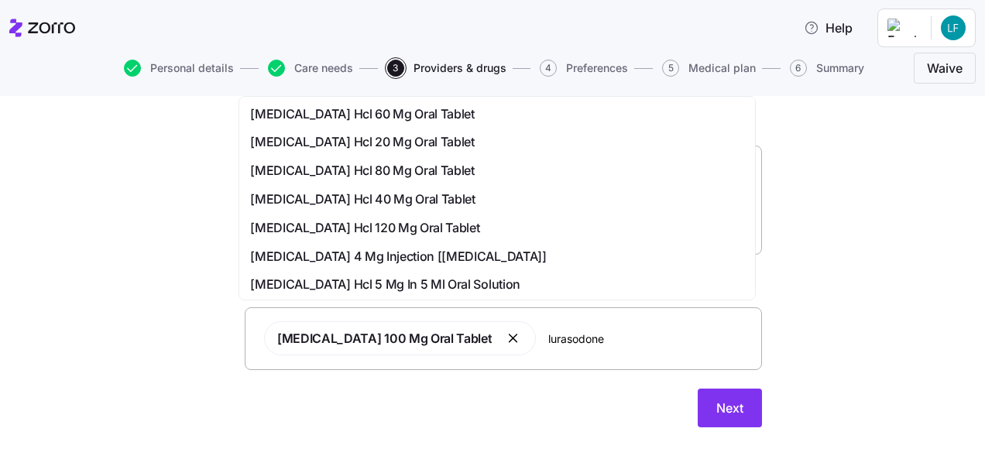
click at [414, 166] on span "Lurasidone Hcl 80 Mg Oral Tablet" at bounding box center [362, 170] width 224 height 19
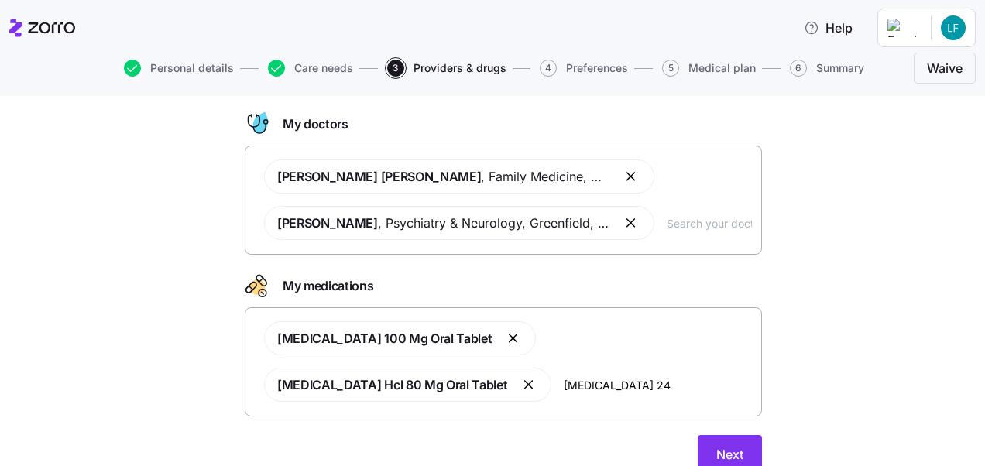
type input "diltiazem 240"
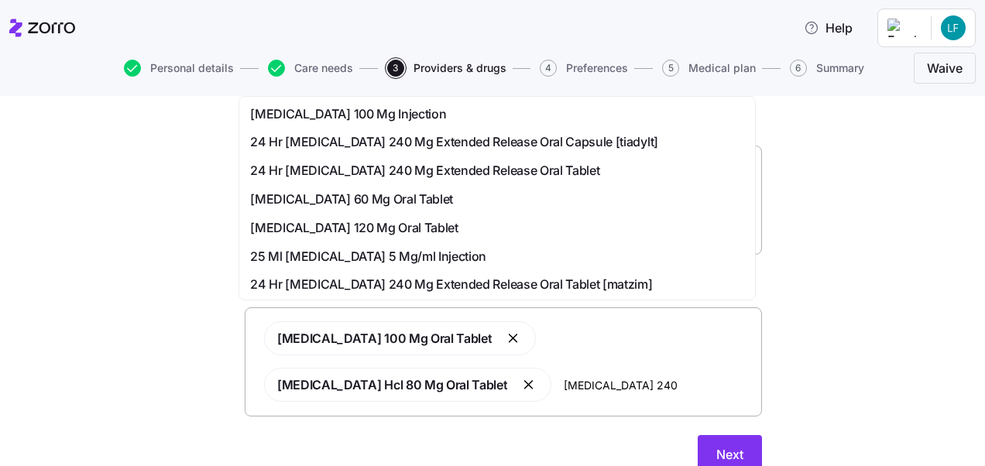
click at [556, 138] on span "24 Hr Diltiazem Hydrochloride 240 Mg Extended Release Oral Capsule [tiadylt]" at bounding box center [454, 141] width 408 height 19
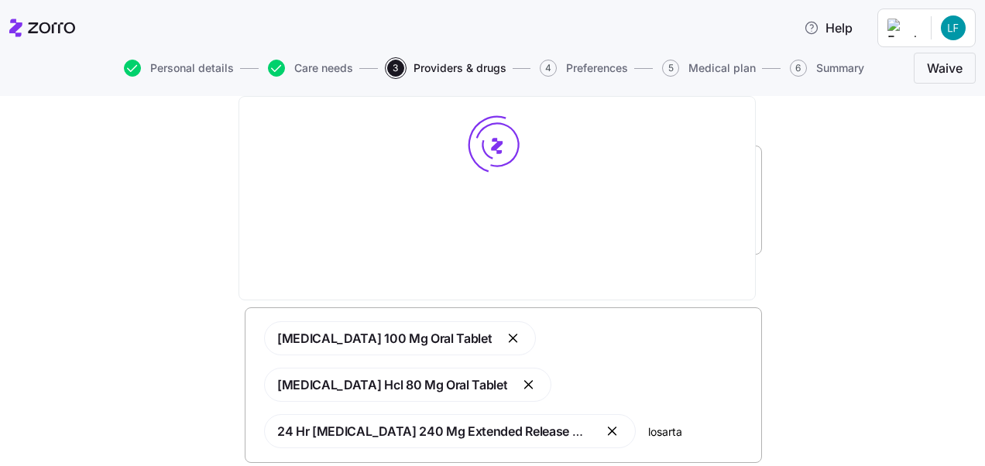
type input "losartan"
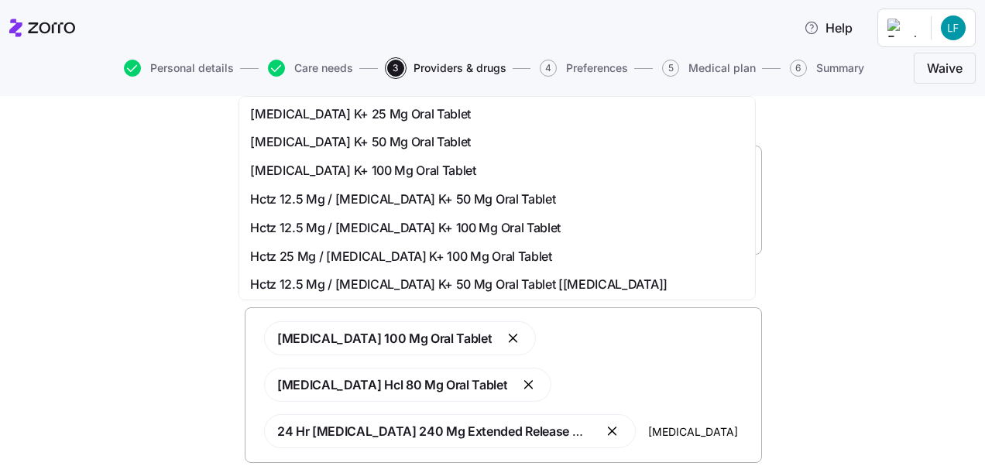
click at [427, 108] on div "Losartan K+ 25 Mg Oral Tablet" at bounding box center [497, 114] width 494 height 19
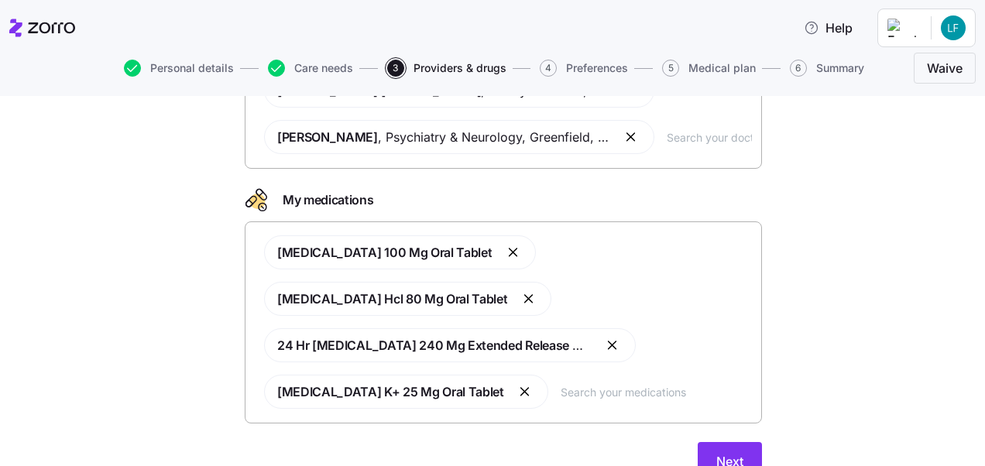
scroll to position [232, 0]
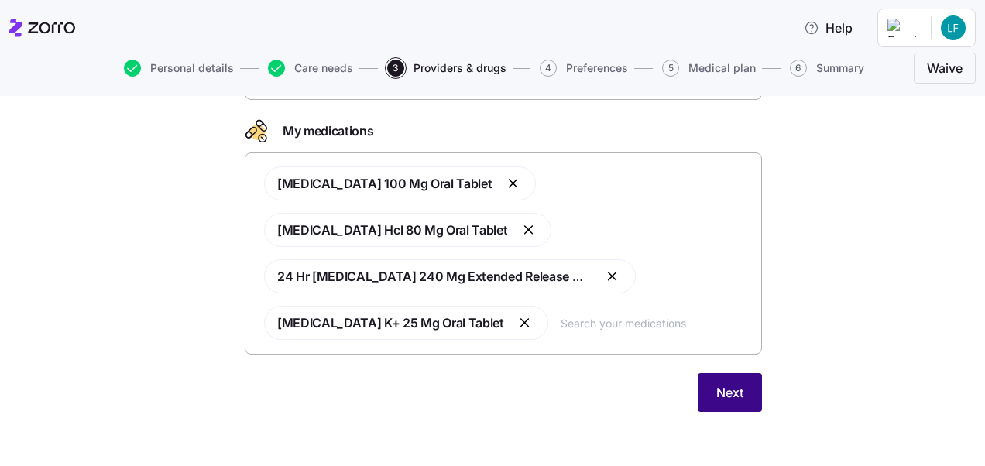
click at [723, 395] on span "Next" at bounding box center [729, 392] width 27 height 19
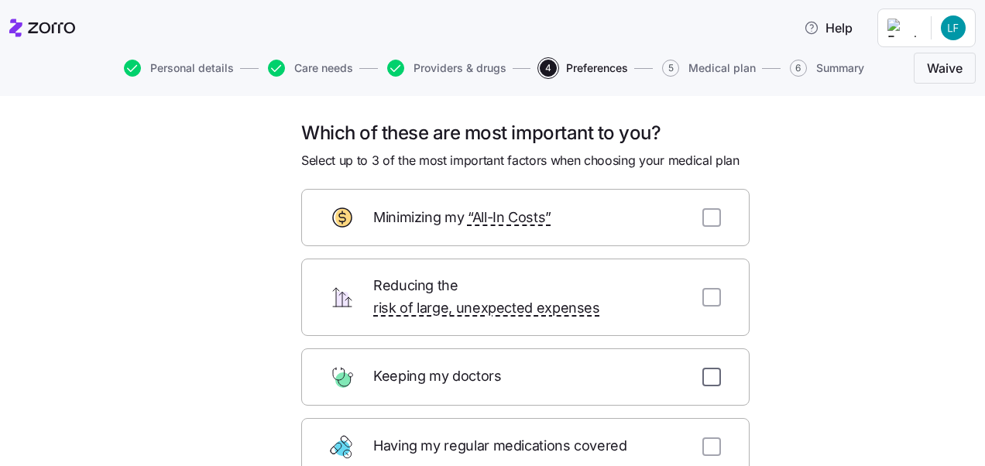
click at [703, 368] on input "checkbox" at bounding box center [712, 377] width 19 height 19
checkbox input "true"
click at [706, 438] on input "checkbox" at bounding box center [712, 447] width 19 height 19
checkbox input "true"
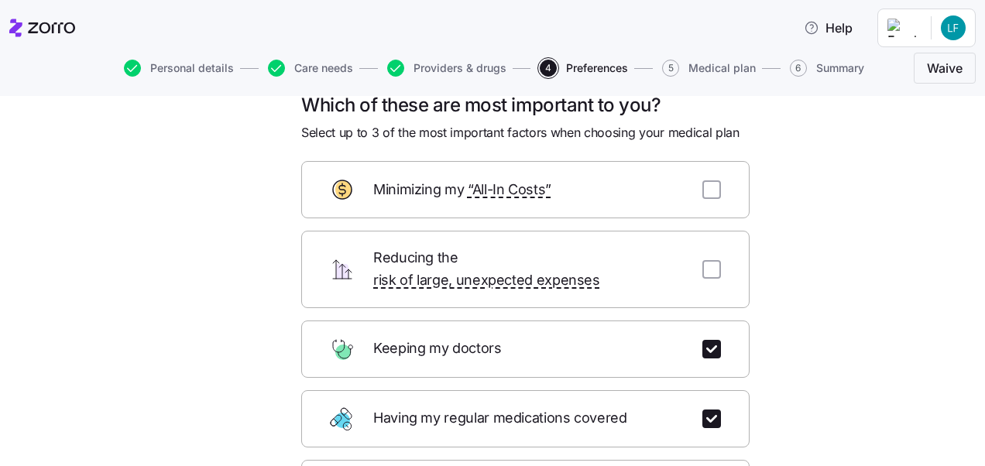
scroll to position [22, 0]
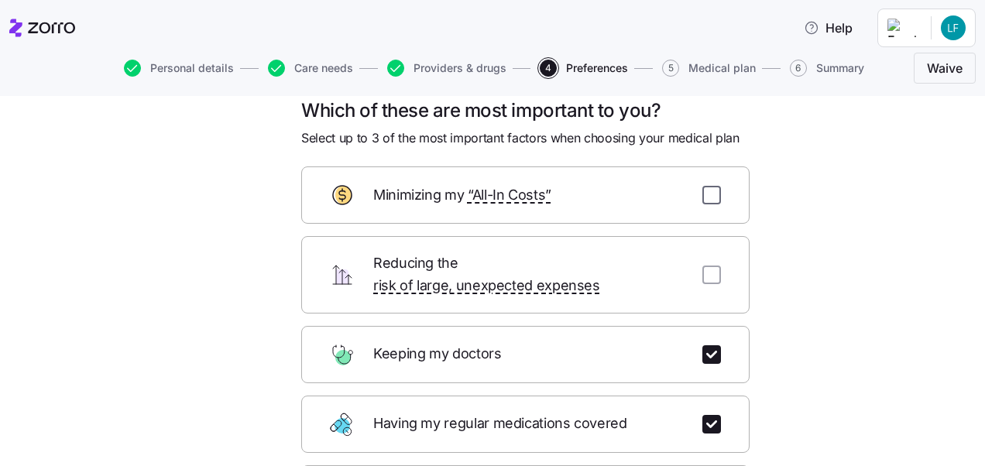
click at [705, 197] on input "checkbox" at bounding box center [712, 195] width 19 height 19
checkbox input "true"
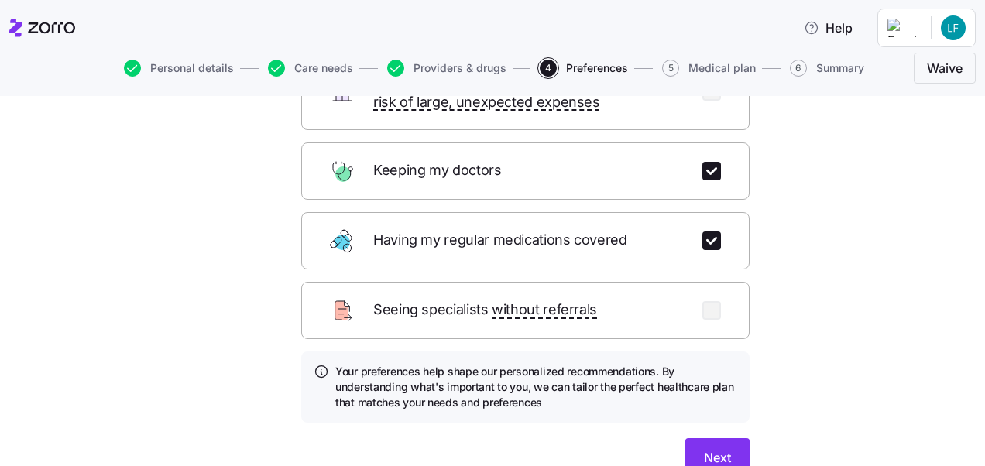
scroll to position [269, 0]
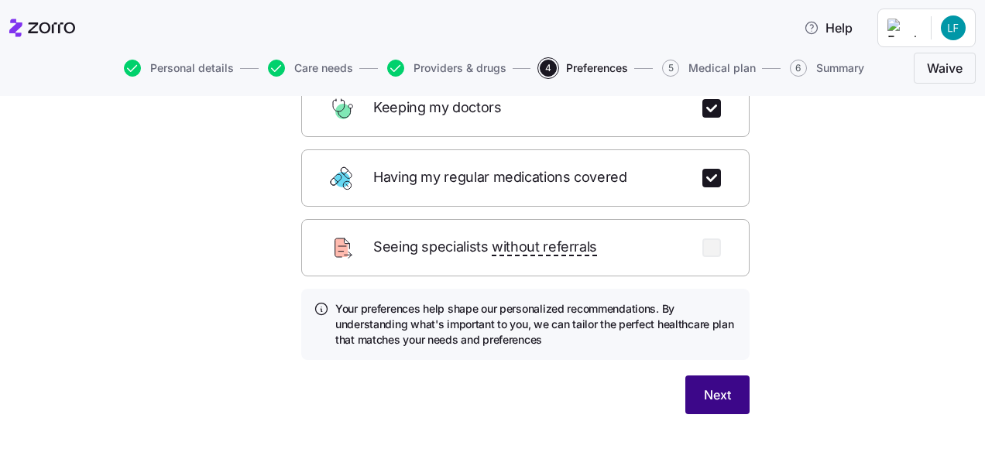
click at [720, 386] on span "Next" at bounding box center [717, 395] width 27 height 19
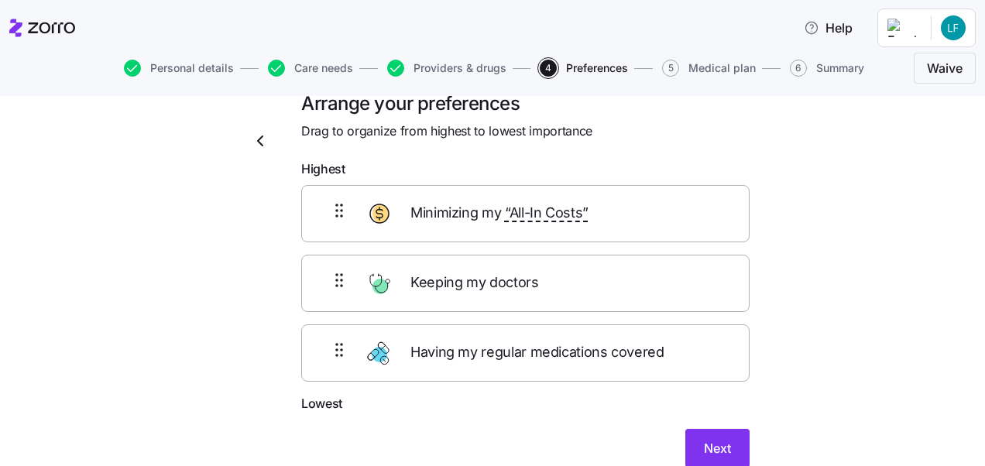
scroll to position [56, 0]
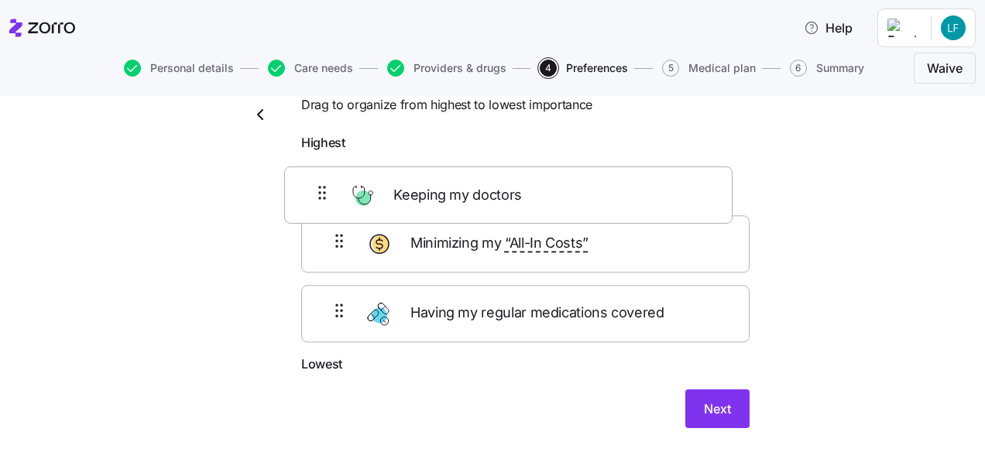
drag, startPoint x: 339, startPoint y: 260, endPoint x: 328, endPoint y: 195, distance: 66.0
click at [328, 195] on div "Minimizing my “All-In Costs” Keeping my doctors Having my regular medications c…" at bounding box center [525, 257] width 448 height 196
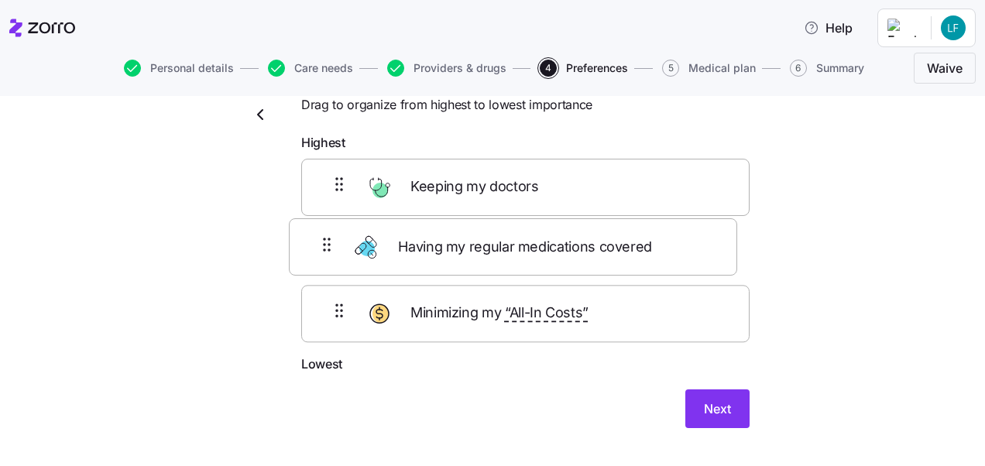
drag, startPoint x: 332, startPoint y: 322, endPoint x: 325, endPoint y: 239, distance: 83.1
click at [325, 239] on div "Keeping my doctors Minimizing my “All-In Costs” Having my regular medications c…" at bounding box center [525, 257] width 448 height 196
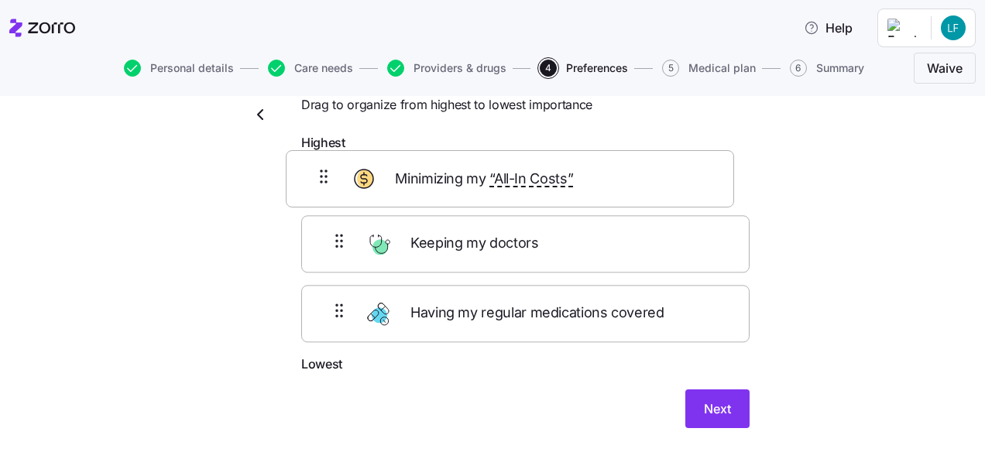
scroll to position [51, 0]
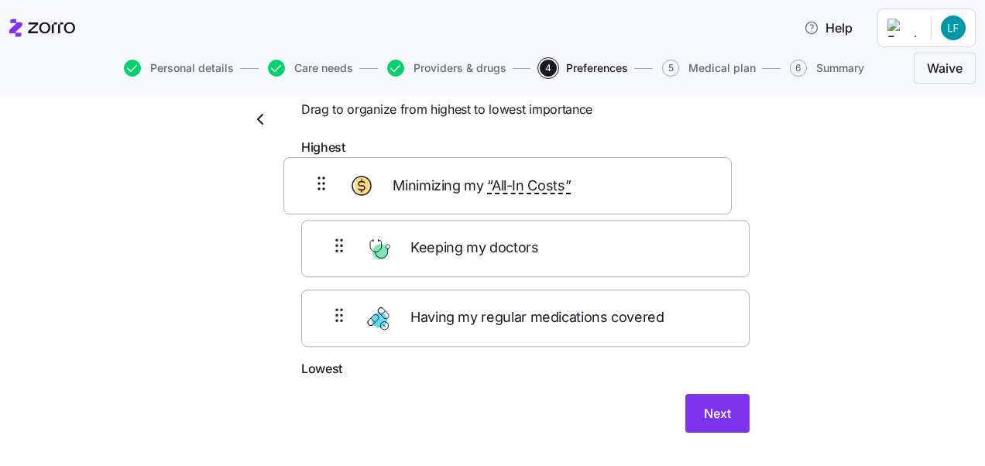
drag, startPoint x: 341, startPoint y: 329, endPoint x: 329, endPoint y: 180, distance: 149.9
click at [329, 180] on div "Keeping my doctors Having my regular medications covered Minimizing my “All-In …" at bounding box center [525, 261] width 448 height 196
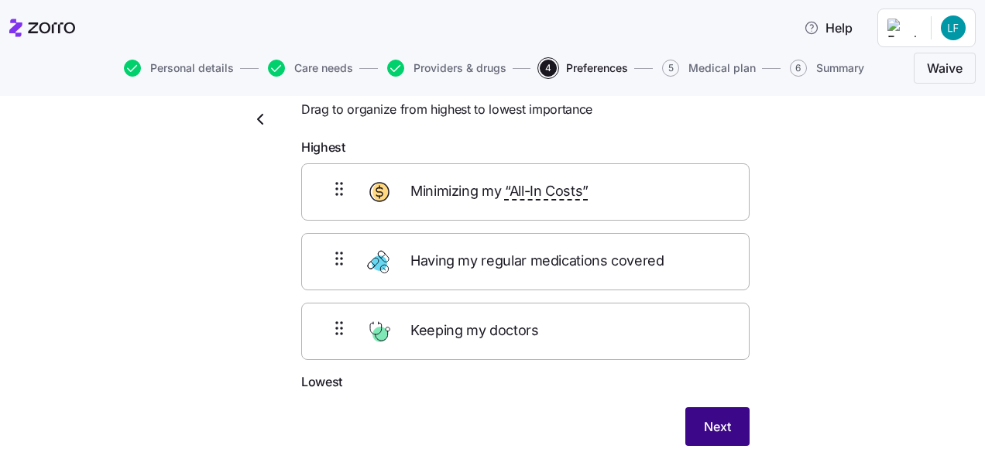
click at [717, 415] on button "Next" at bounding box center [717, 426] width 64 height 39
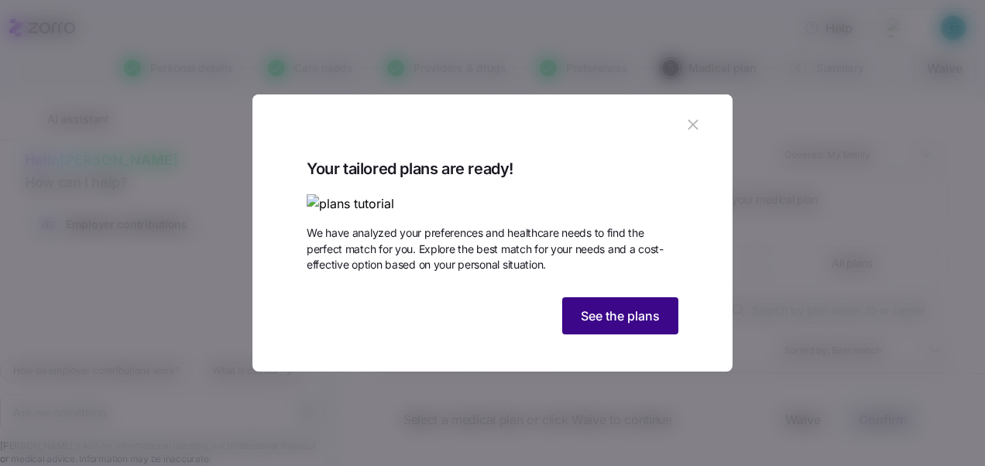
click at [622, 325] on span "See the plans" at bounding box center [620, 316] width 79 height 19
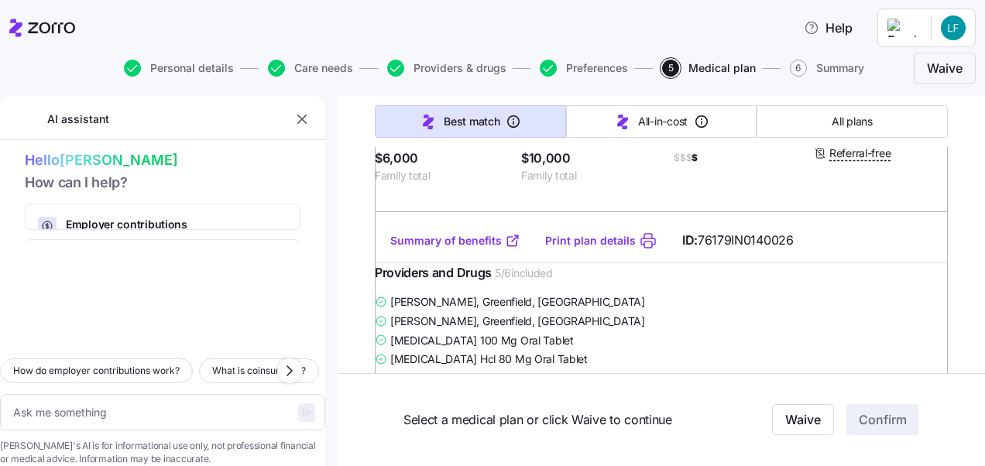
scroll to position [476, 0]
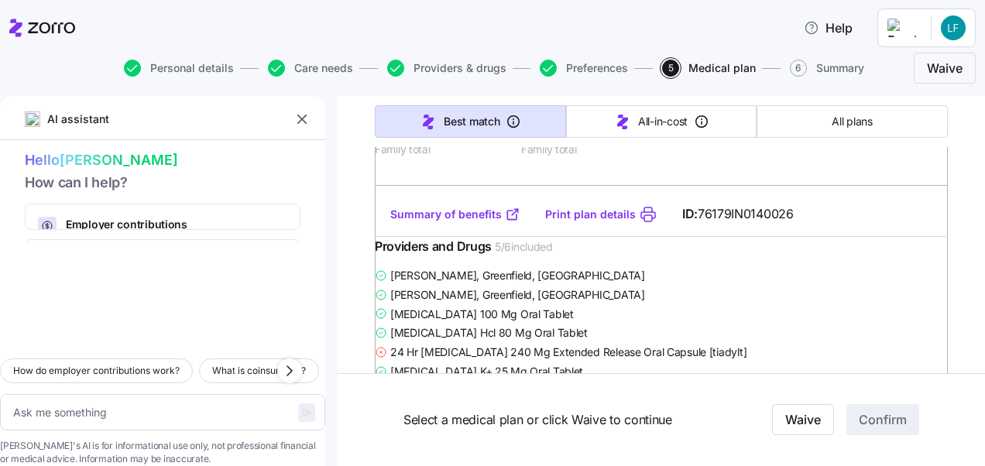
click at [431, 222] on link "Summary of benefits" at bounding box center [455, 214] width 130 height 15
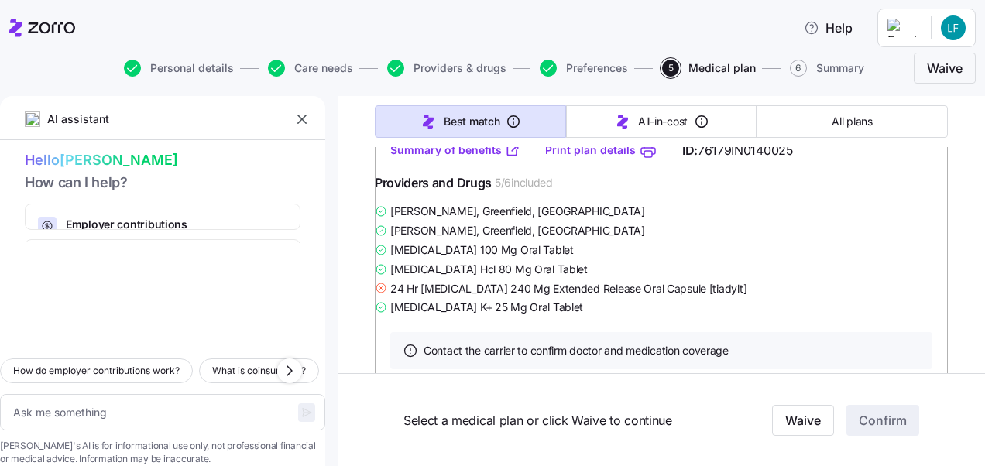
scroll to position [1654, 0]
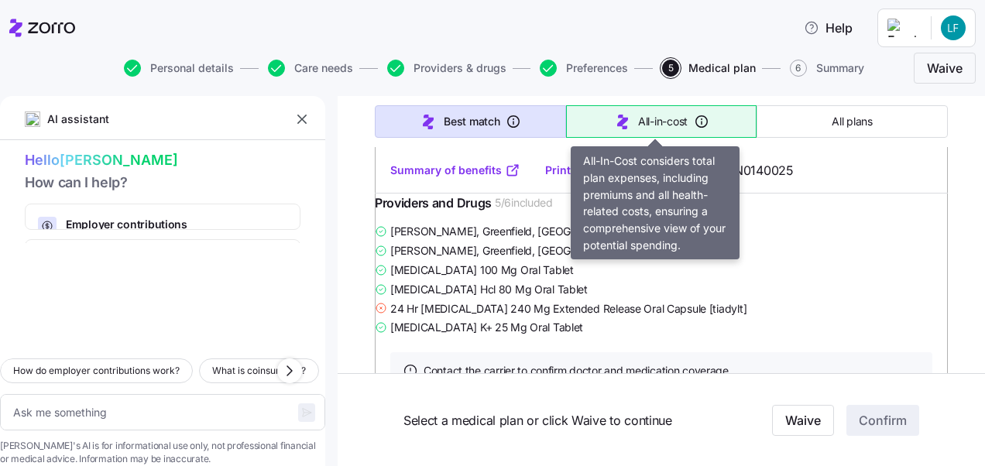
click at [656, 129] on button "All-in-cost" at bounding box center [661, 121] width 191 height 33
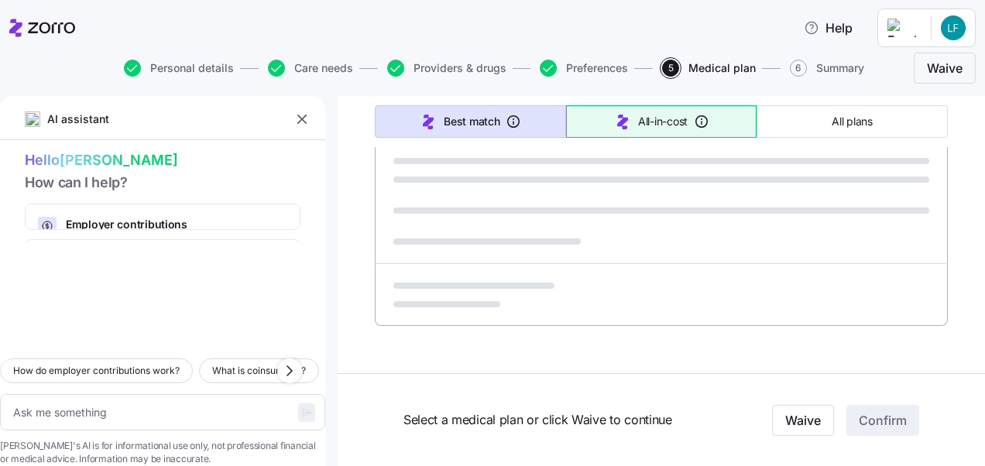
type textarea "x"
type input "Sorted by: All-in-cost"
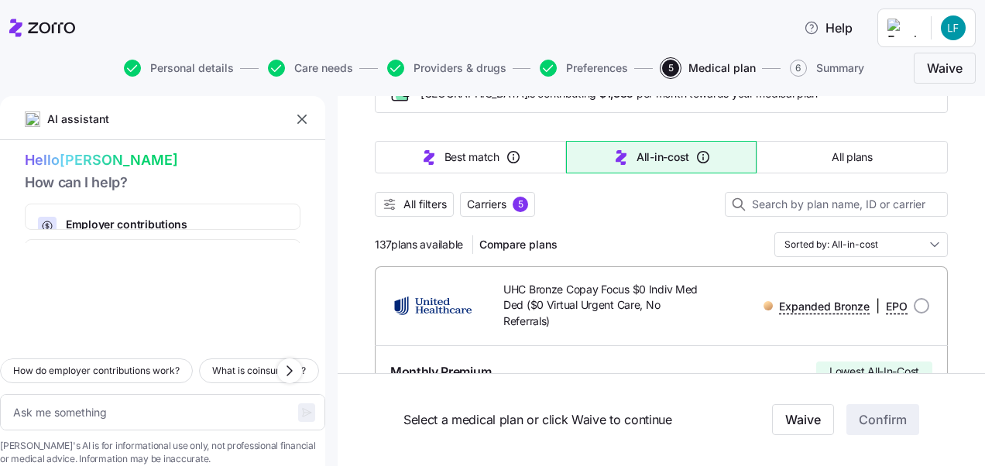
scroll to position [136, 0]
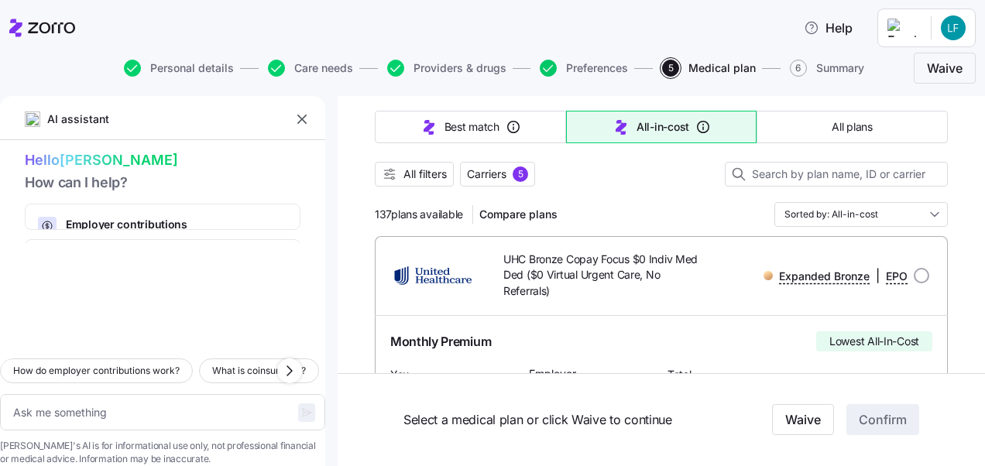
click at [549, 64] on icon "button" at bounding box center [548, 68] width 17 height 17
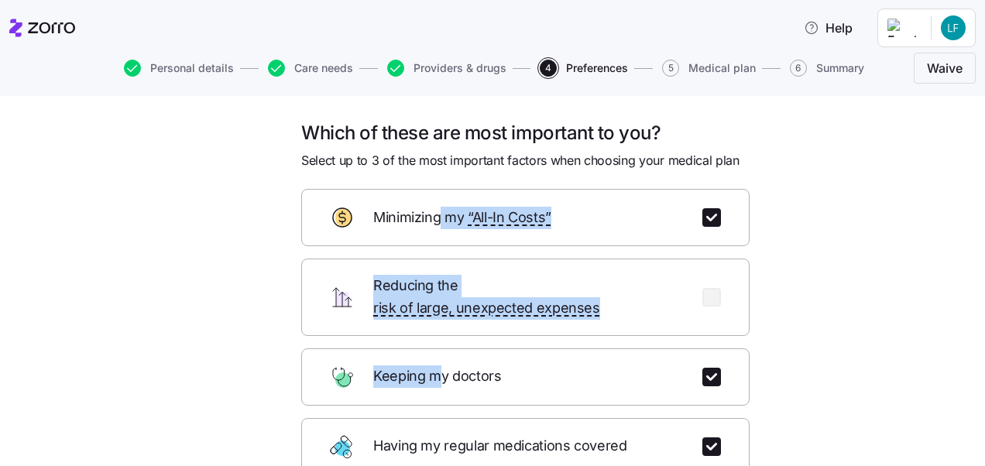
drag, startPoint x: 430, startPoint y: 362, endPoint x: 434, endPoint y: 239, distance: 123.2
click at [434, 239] on form "Minimizing my “All-In Costs” Reducing the risk of large, unexpected expenses Ke…" at bounding box center [525, 436] width 448 height 494
click at [794, 253] on div "Which of these are most important to you? Select up to 3 of the most important …" at bounding box center [503, 421] width 920 height 600
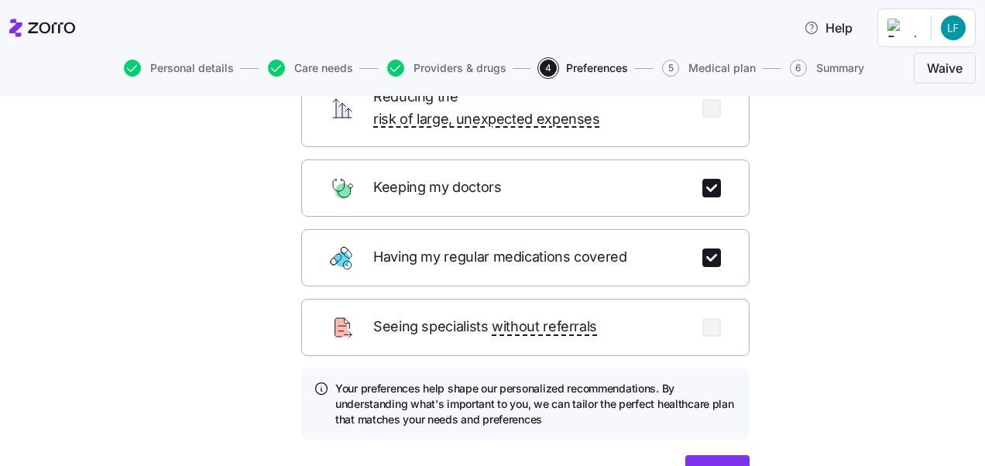
scroll to position [241, 0]
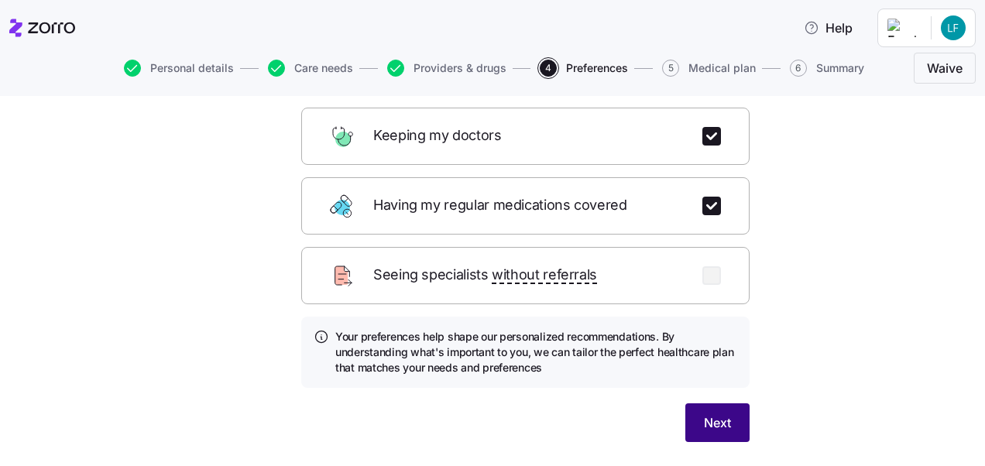
click at [713, 414] on span "Next" at bounding box center [717, 423] width 27 height 19
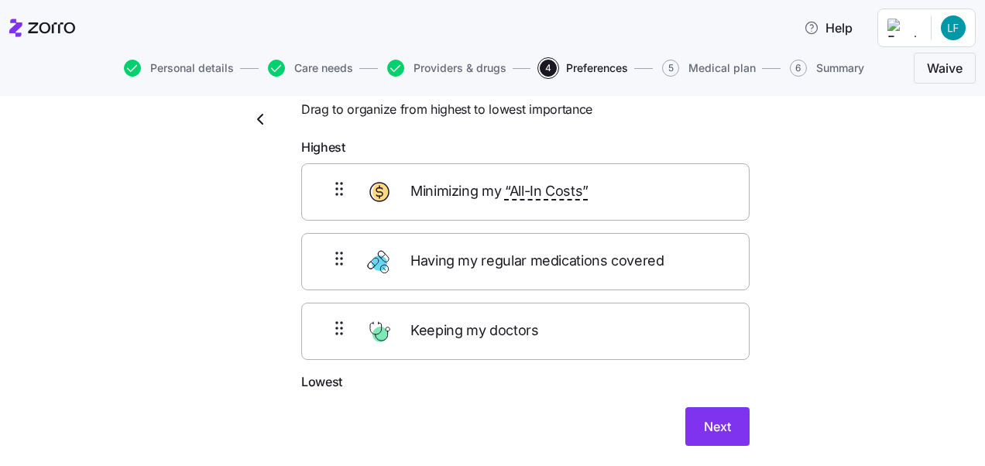
scroll to position [50, 0]
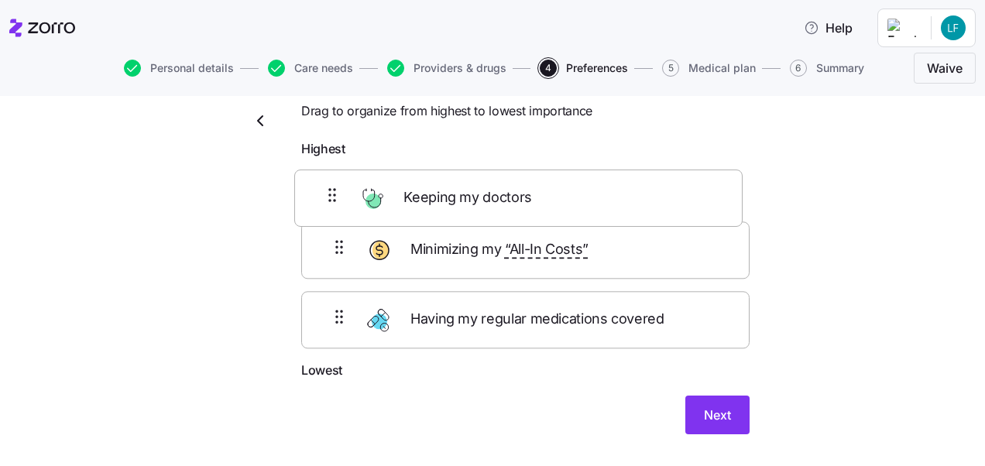
drag, startPoint x: 557, startPoint y: 338, endPoint x: 556, endPoint y: 201, distance: 137.1
click at [556, 201] on div "Minimizing my “All-In Costs” Having my regular medications covered Keeping my d…" at bounding box center [525, 263] width 448 height 196
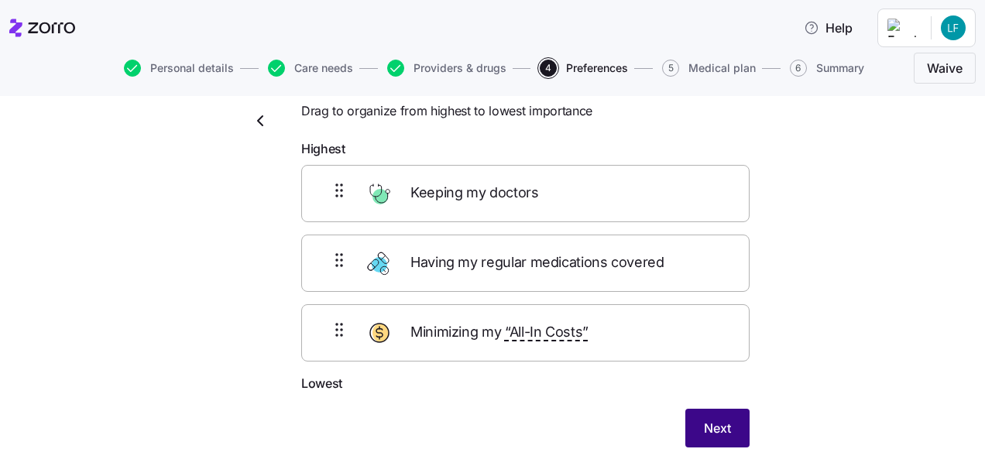
click at [709, 426] on span "Next" at bounding box center [717, 428] width 27 height 19
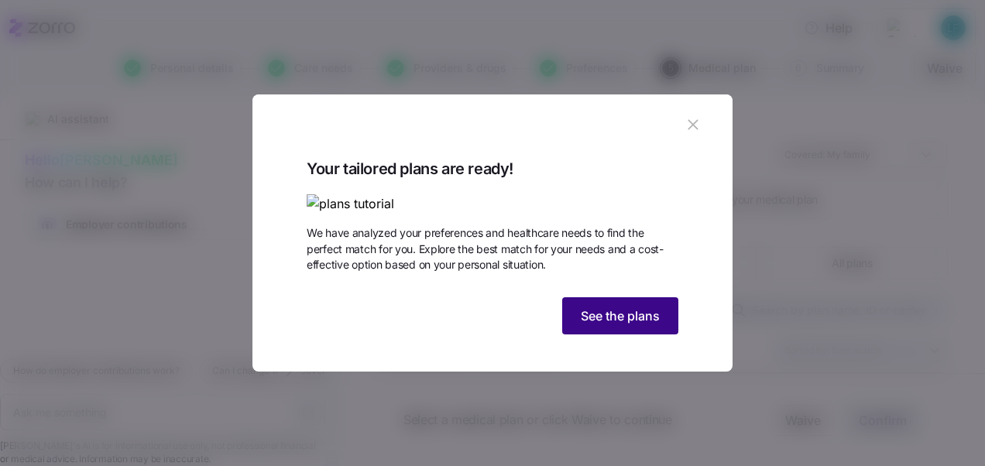
click at [648, 325] on span "See the plans" at bounding box center [620, 316] width 79 height 19
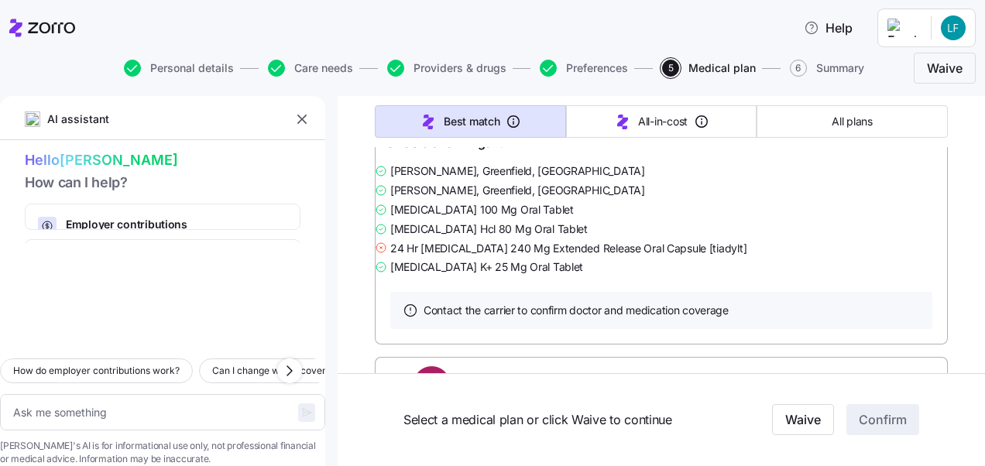
scroll to position [1721, 0]
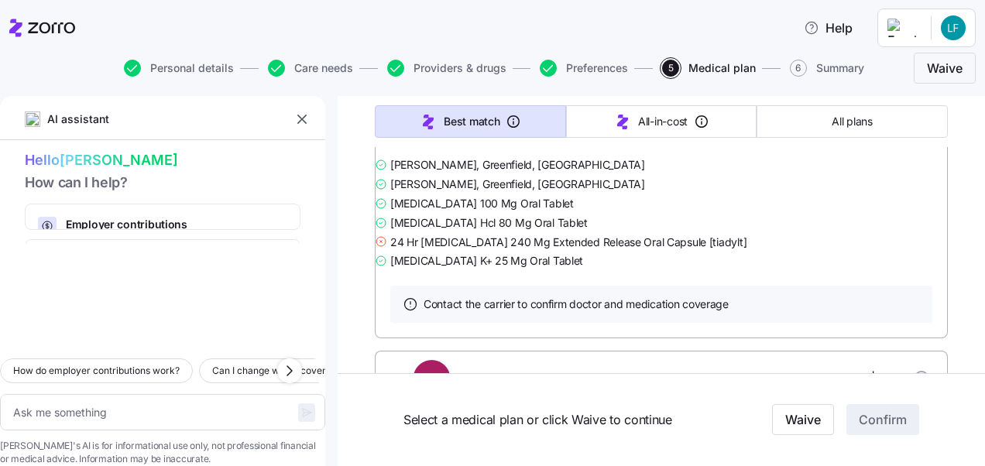
click at [463, 112] on link "Summary of benefits" at bounding box center [455, 103] width 130 height 15
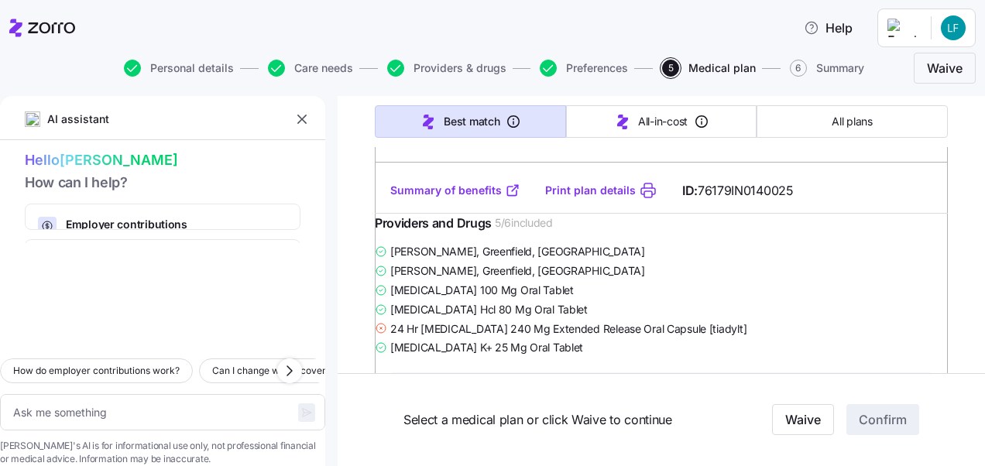
scroll to position [1650, 0]
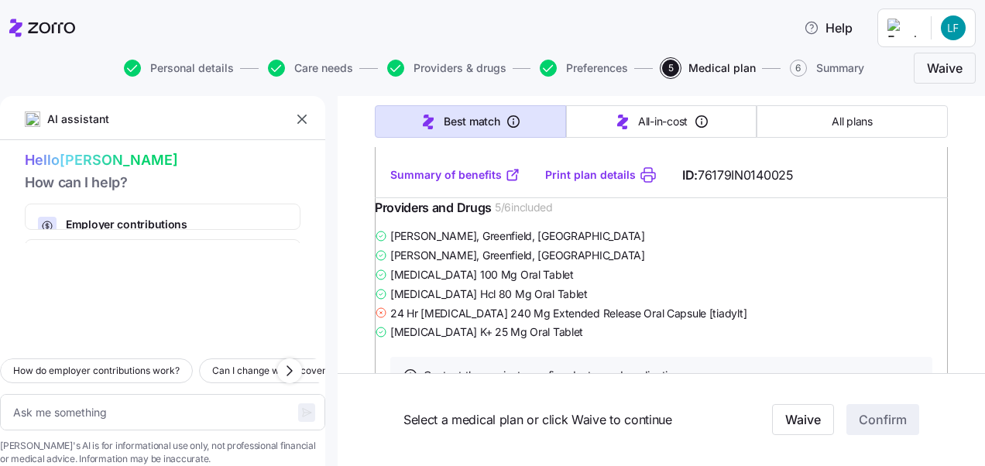
click at [565, 183] on link "Print plan details" at bounding box center [590, 174] width 91 height 15
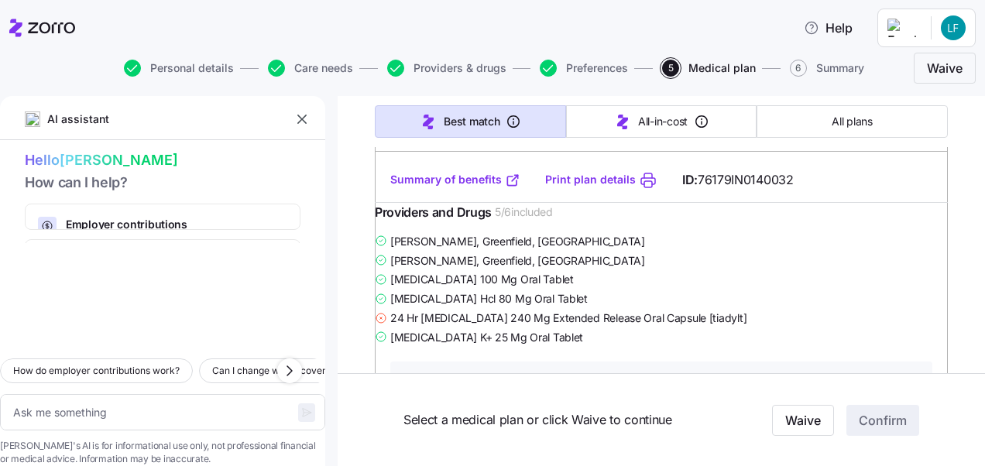
scroll to position [5060, 0]
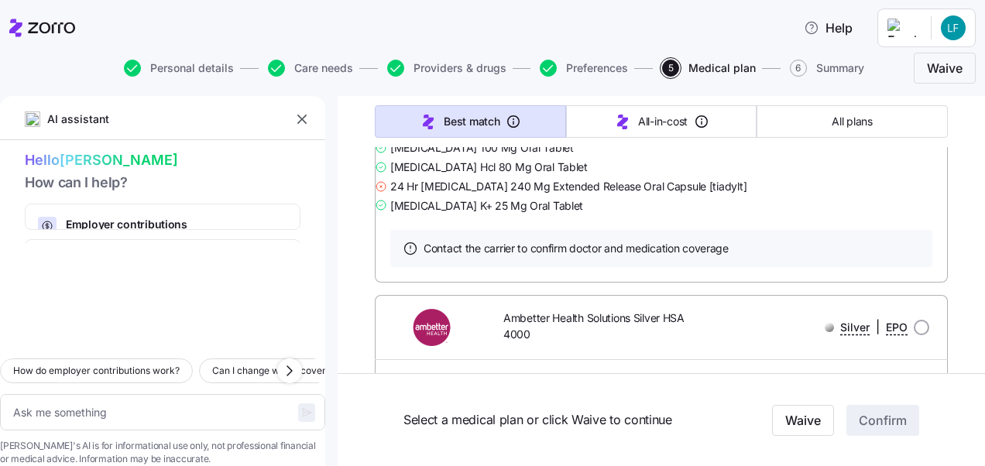
type textarea "x"
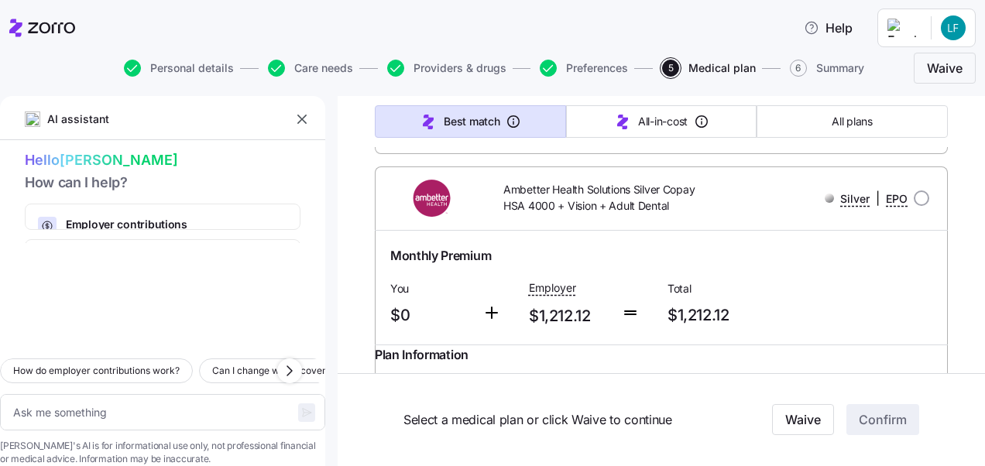
scroll to position [5897, 0]
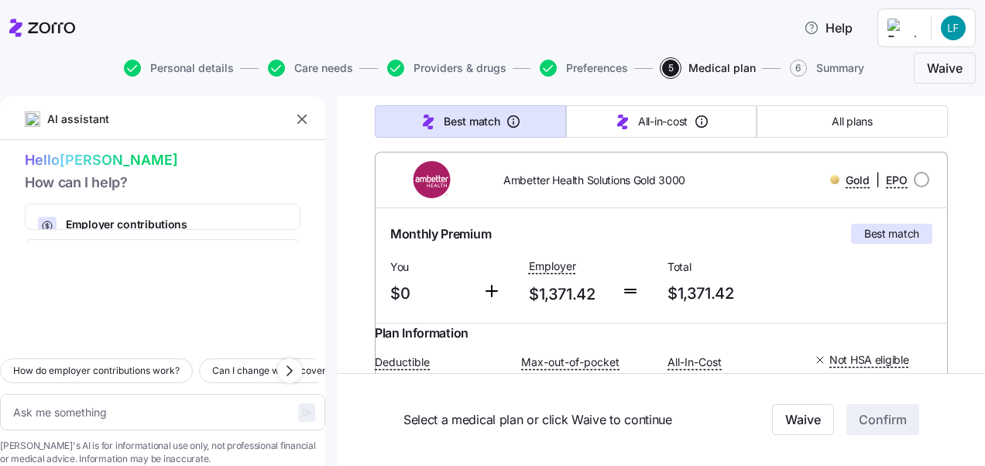
scroll to position [176, 0]
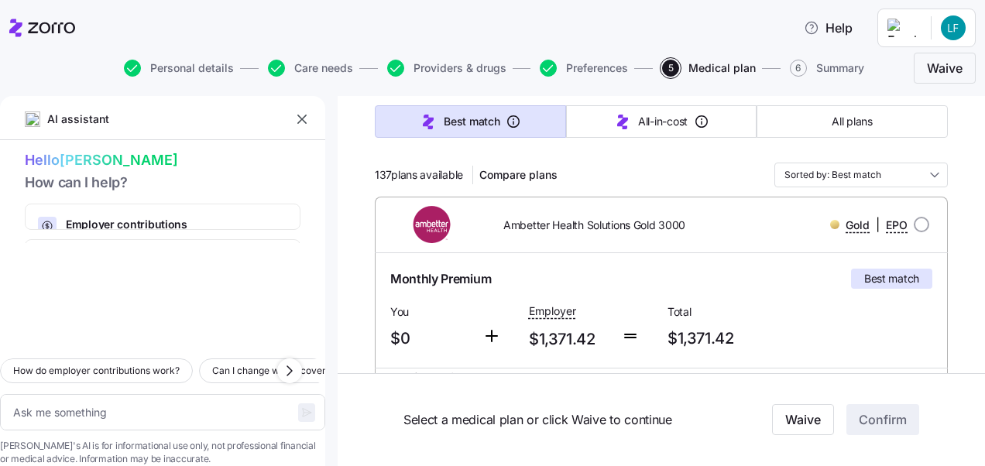
click at [713, 223] on div "Gold | EPO" at bounding box center [821, 224] width 216 height 19
click at [914, 225] on input "radio" at bounding box center [921, 224] width 15 height 15
radio input "true"
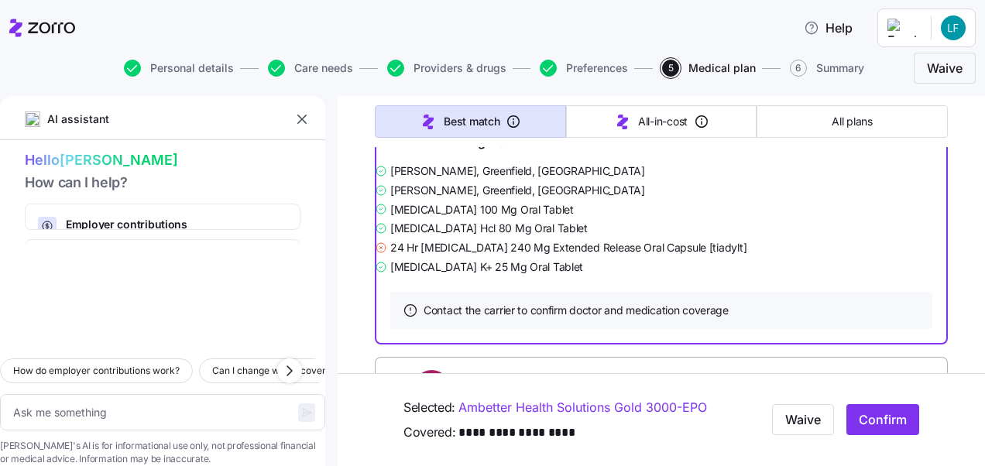
scroll to position [595, 0]
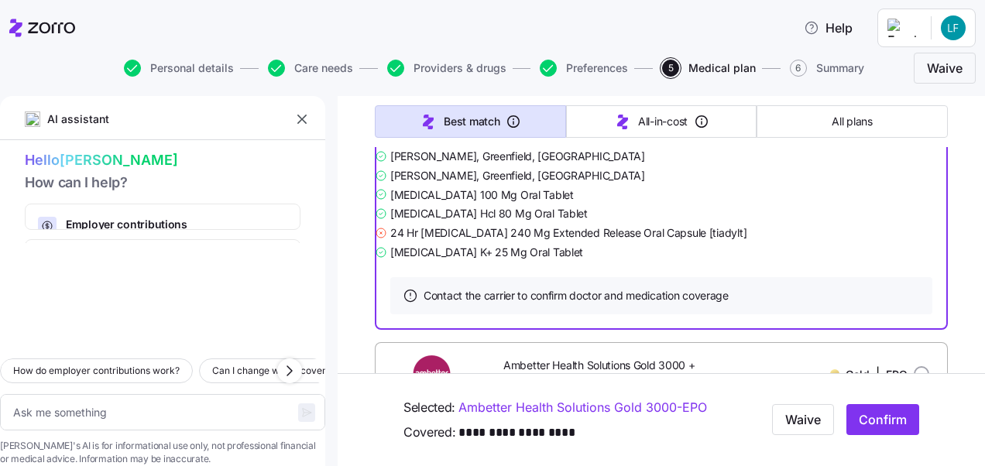
click at [867, 416] on span "Confirm" at bounding box center [883, 420] width 48 height 19
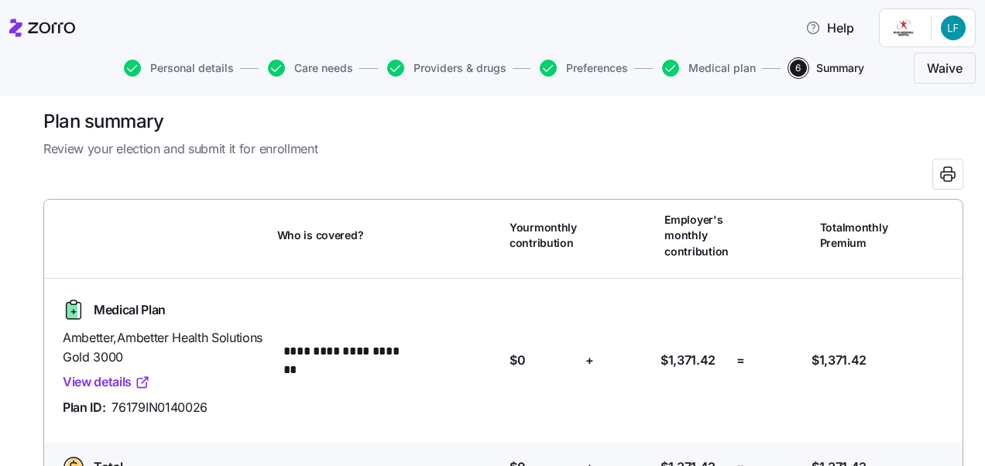
scroll to position [11, 0]
click at [672, 71] on icon "button" at bounding box center [670, 68] width 17 height 17
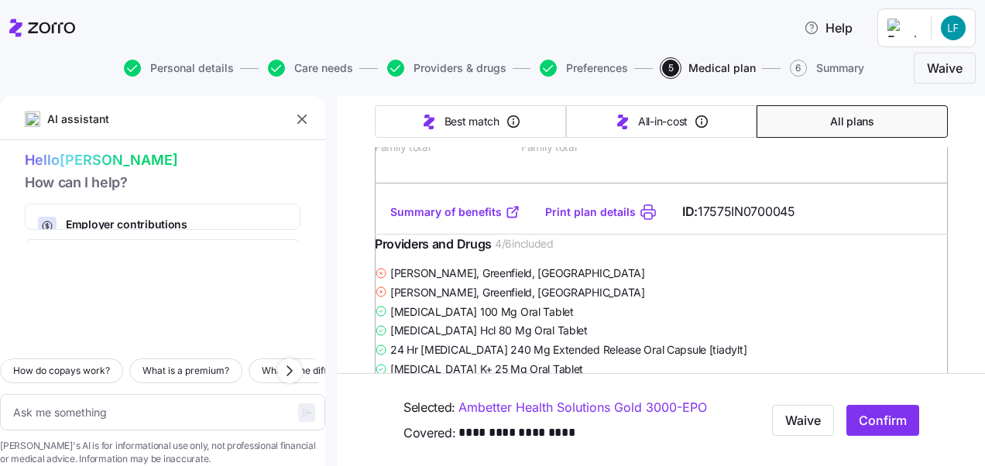
scroll to position [490, 0]
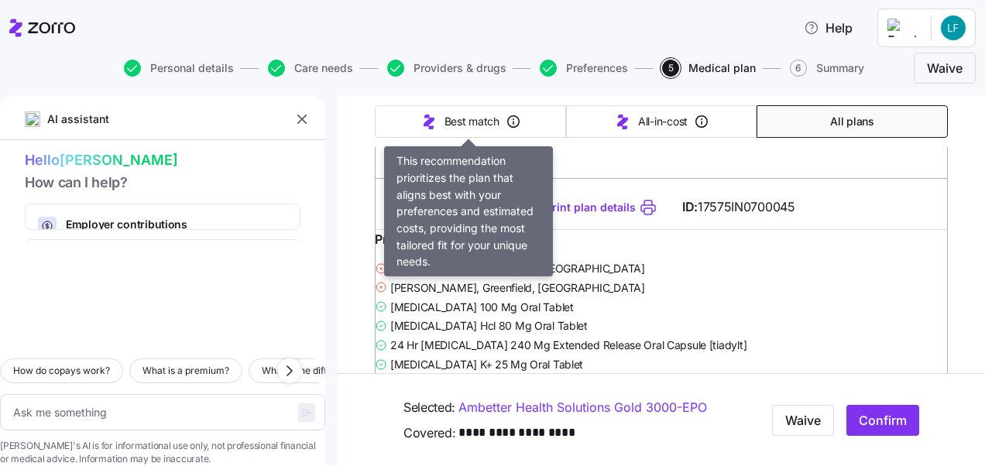
click at [471, 122] on span "Best match" at bounding box center [472, 121] width 55 height 15
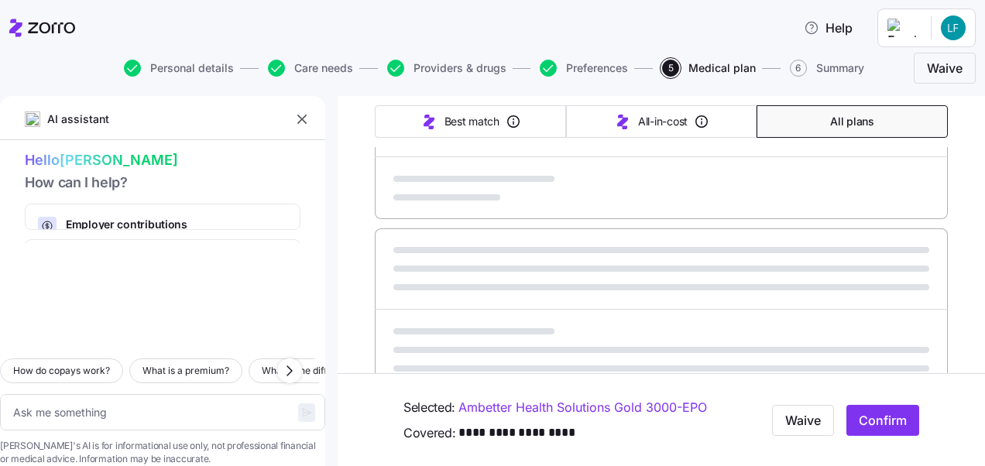
type textarea "x"
type input "Sorted by: Best match"
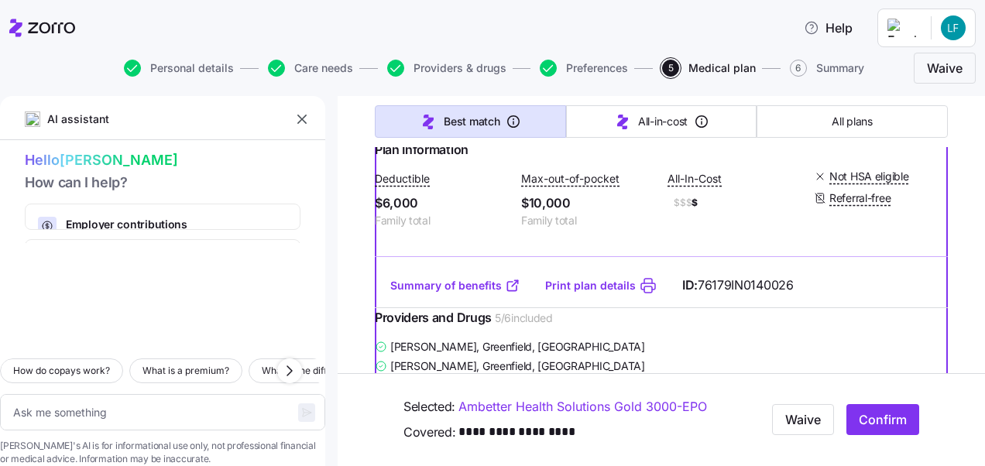
scroll to position [409, 0]
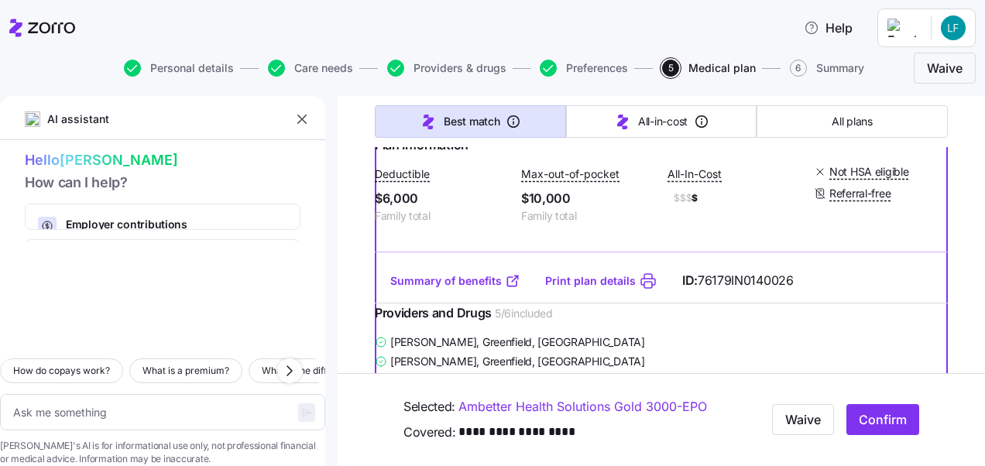
click at [581, 289] on link "Print plan details" at bounding box center [590, 280] width 91 height 15
type textarea "x"
